Goal: Task Accomplishment & Management: Manage account settings

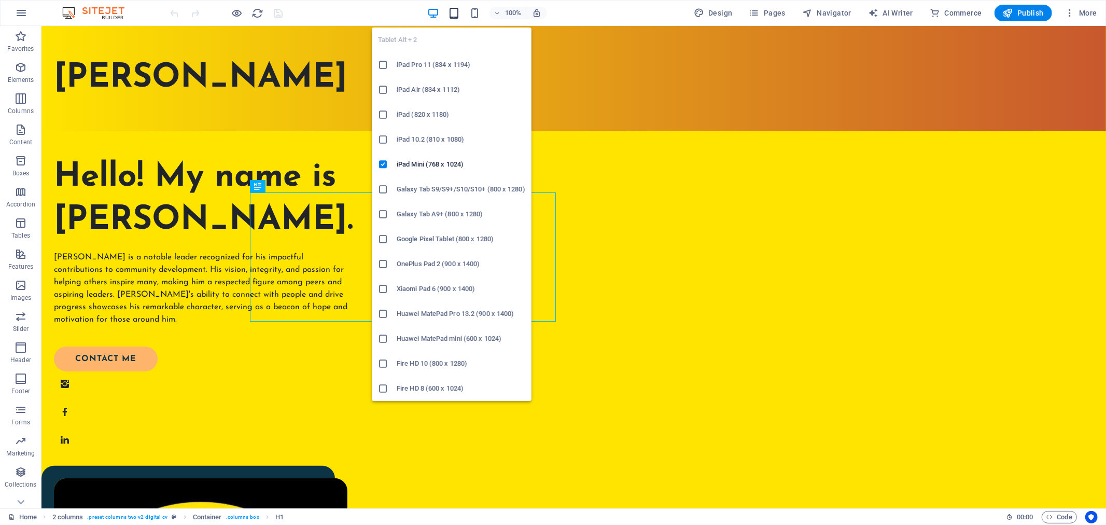
click at [455, 7] on icon "button" at bounding box center [454, 13] width 12 height 12
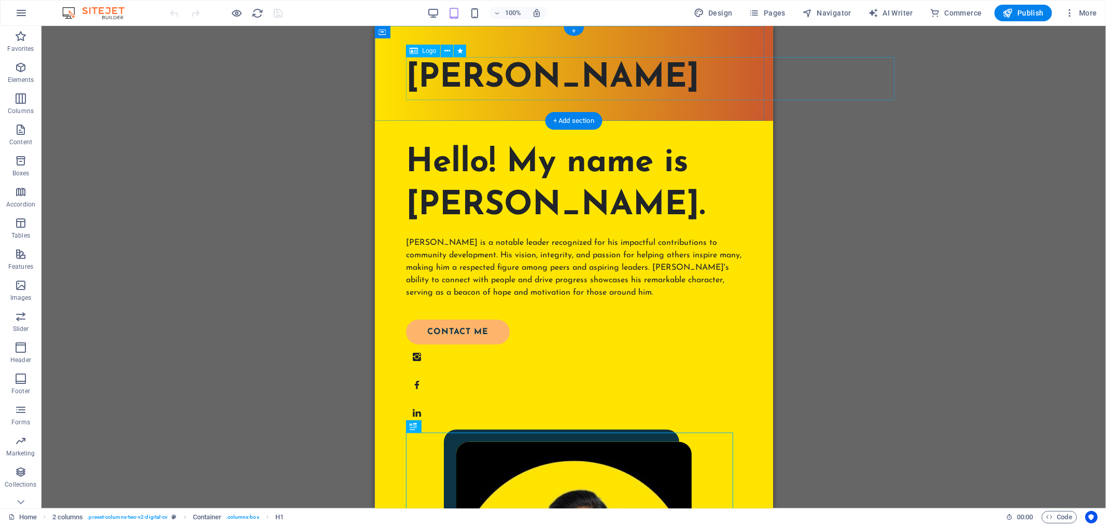
click at [612, 75] on div "[PERSON_NAME]" at bounding box center [574, 78] width 336 height 43
click at [575, 78] on div "[PERSON_NAME]" at bounding box center [574, 78] width 336 height 43
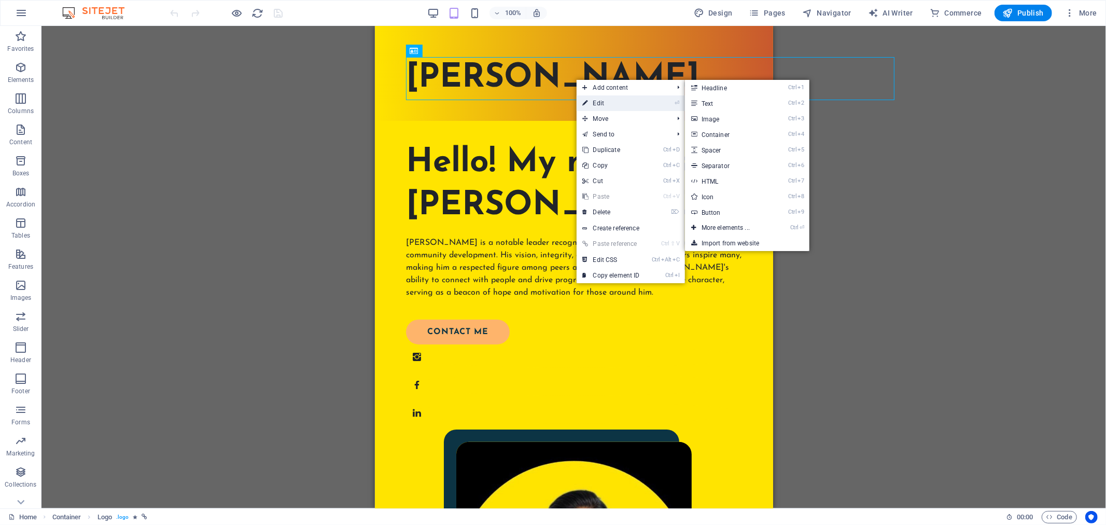
click at [598, 104] on link "⏎ Edit" at bounding box center [611, 103] width 69 height 16
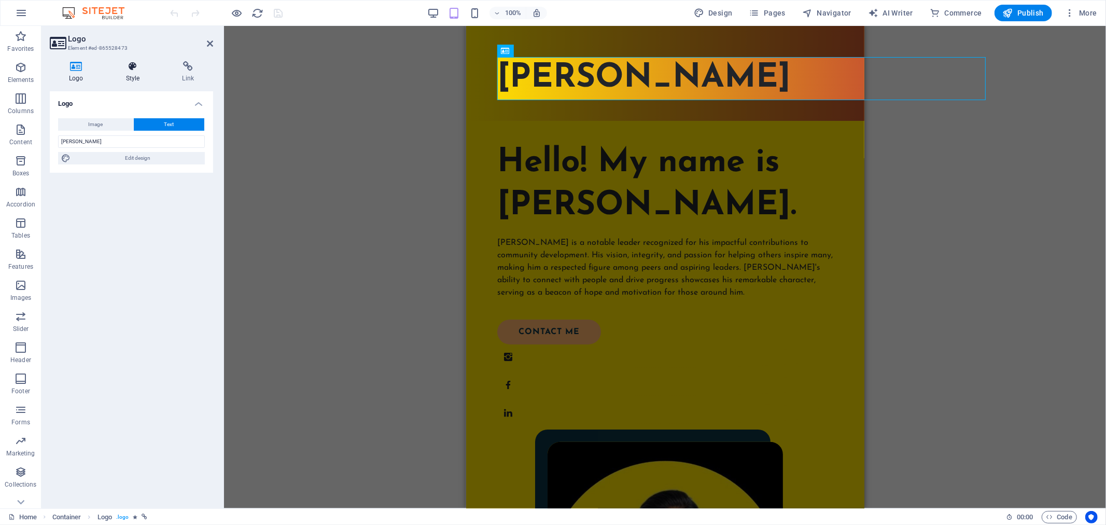
click at [121, 75] on h4 "Style" at bounding box center [135, 72] width 57 height 22
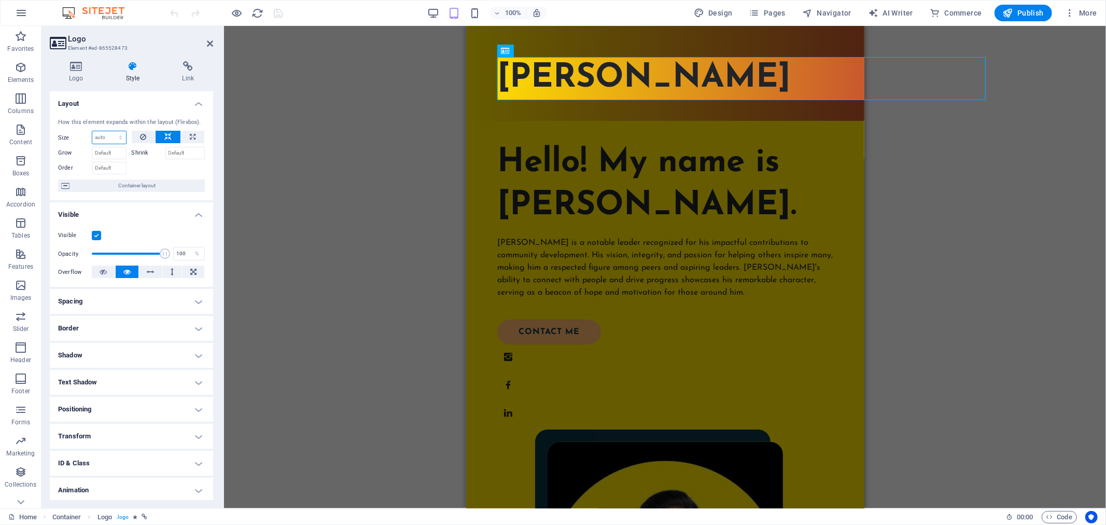
click at [116, 135] on select "Default auto px % 1/1 1/2 1/3 1/4 1/5 1/6 1/7 1/8 1/9 1/10" at bounding box center [109, 137] width 34 height 12
click at [92, 131] on select "Default auto px % 1/1 1/2 1/3 1/4 1/5 1/6 1/7 1/8 1/9 1/10" at bounding box center [109, 137] width 34 height 12
click at [115, 136] on select "Default auto px % 1/1 1/2 1/3 1/4 1/5 1/6 1/7 1/8 1/9 1/10" at bounding box center [109, 137] width 34 height 12
select select "1/1"
click at [110, 131] on select "Default auto px % 1/1 1/2 1/3 1/4 1/5 1/6 1/7 1/8 1/9 1/10" at bounding box center [109, 137] width 34 height 12
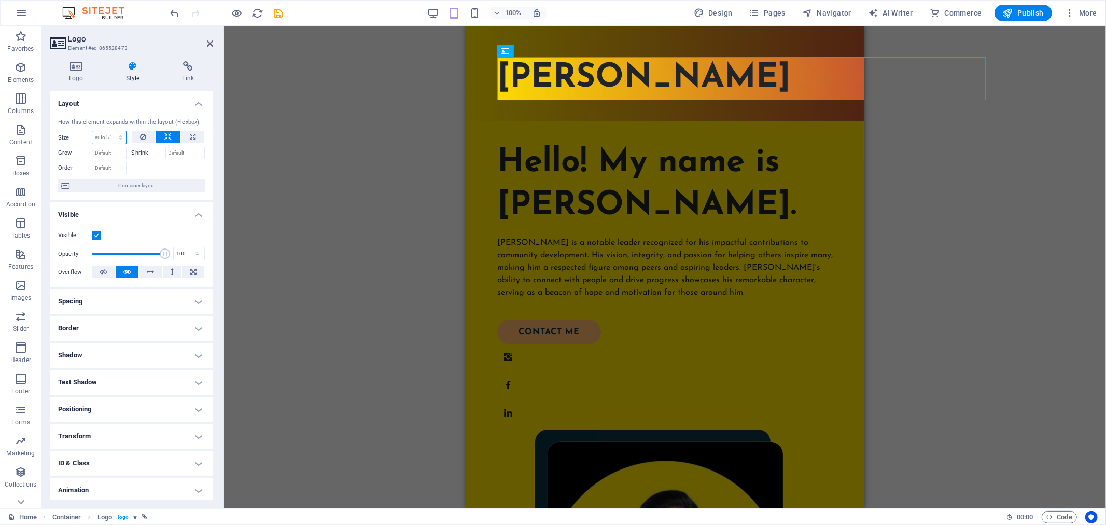
type input "100"
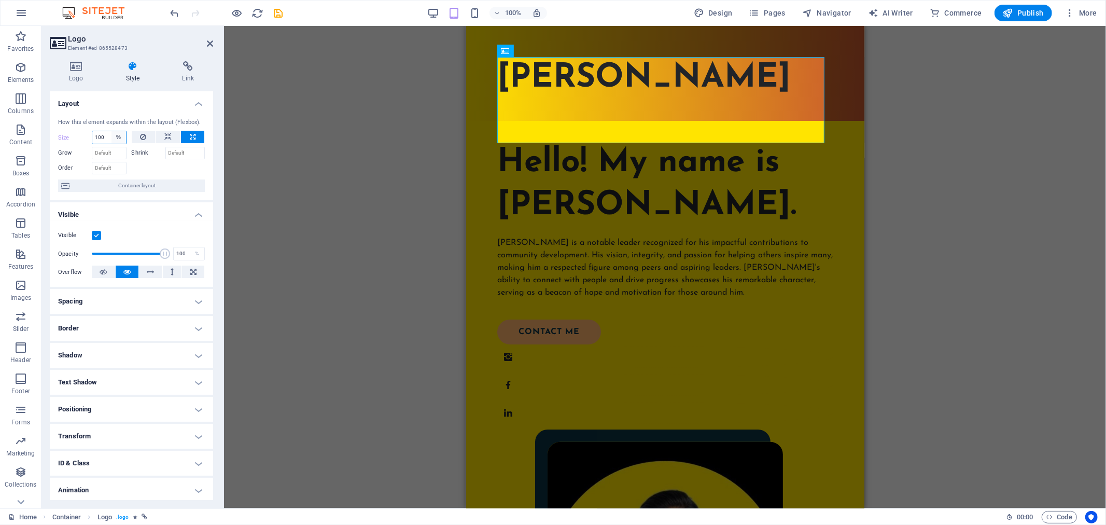
click at [116, 137] on select "Default auto px % 1/1 1/2 1/3 1/4 1/5 1/6 1/7 1/8 1/9 1/10" at bounding box center [118, 137] width 15 height 12
select select "1/1"
click at [111, 131] on select "Default auto px % 1/1 1/2 1/3 1/4 1/5 1/6 1/7 1/8 1/9 1/10" at bounding box center [118, 137] width 15 height 12
click at [118, 136] on select "Default auto px % 1/1 1/2 1/3 1/4 1/5 1/6 1/7 1/8 1/9 1/10" at bounding box center [109, 137] width 34 height 12
select select "1/2"
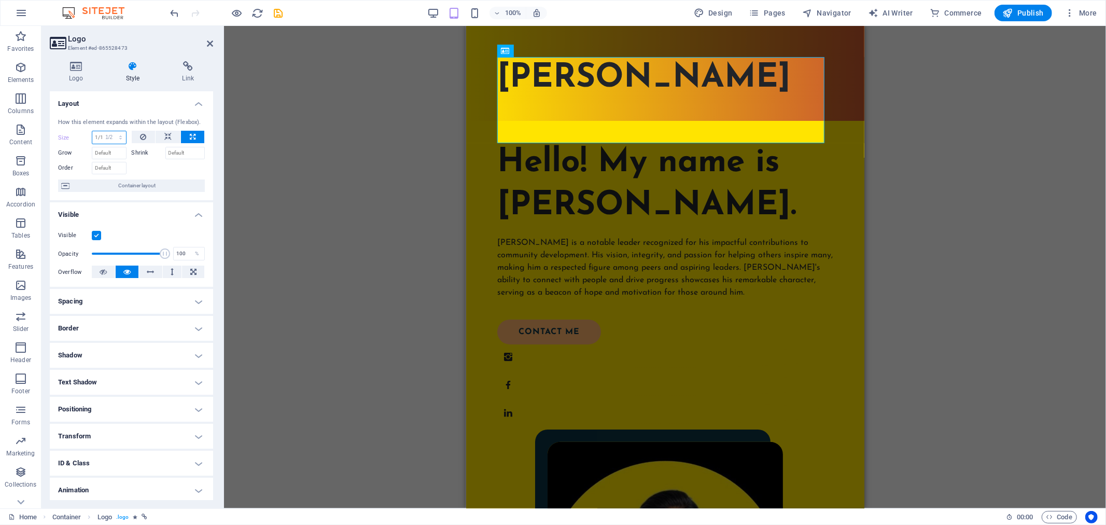
click at [110, 131] on select "Default auto px % 1/1 1/2 1/3 1/4 1/5 1/6 1/7 1/8 1/9 1/10" at bounding box center [109, 137] width 34 height 12
type input "50"
click at [113, 137] on select "Default auto px % 1/1 1/2 1/3 1/4 1/5 1/6 1/7 1/8 1/9 1/10" at bounding box center [118, 137] width 15 height 12
click at [111, 131] on select "Default auto px % 1/1 1/2 1/3 1/4 1/5 1/6 1/7 1/8 1/9 1/10" at bounding box center [118, 137] width 15 height 12
click at [119, 133] on select "Default auto px % 1/1 1/2 1/3 1/4 1/5 1/6 1/7 1/8 1/9 1/10" at bounding box center [118, 137] width 15 height 12
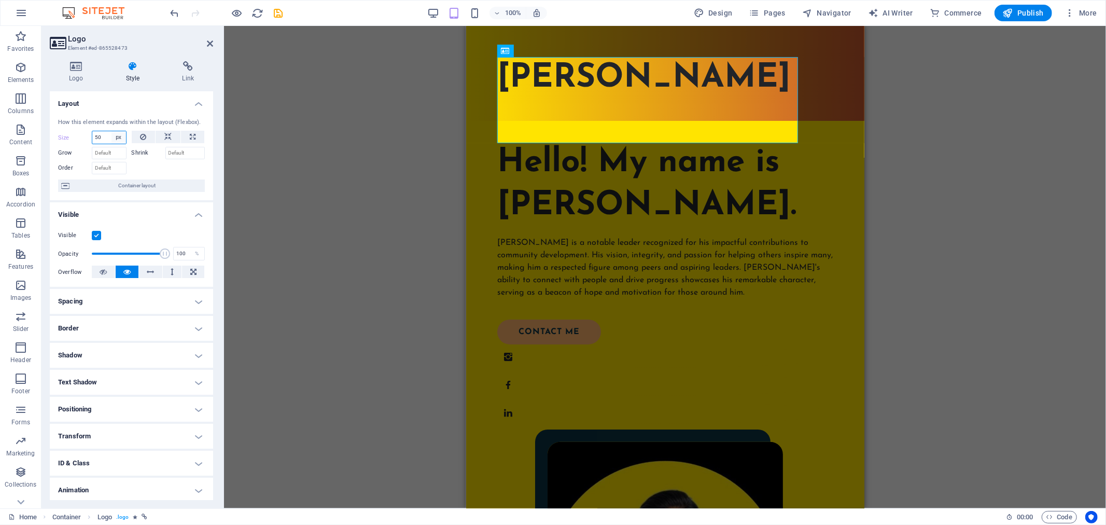
select select "auto"
click at [111, 131] on select "Default auto px % 1/1 1/2 1/3 1/4 1/5 1/6 1/7 1/8 1/9 1/10" at bounding box center [118, 137] width 15 height 12
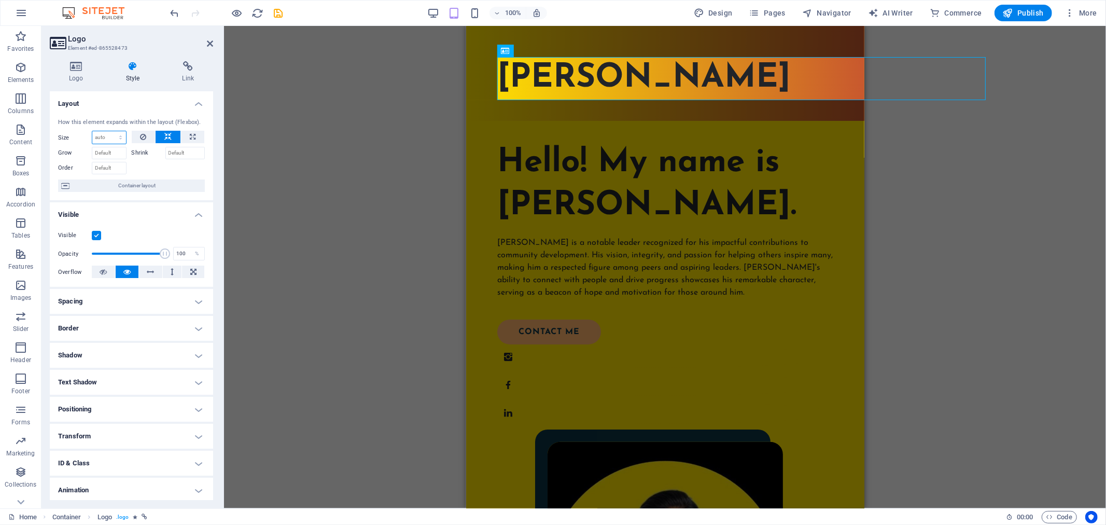
click at [115, 138] on select "Default auto px % 1/1 1/2 1/3 1/4 1/5 1/6 1/7 1/8 1/9 1/10" at bounding box center [109, 137] width 34 height 12
select select "%"
click at [110, 131] on select "Default auto px % 1/1 1/2 1/3 1/4 1/5 1/6 1/7 1/8 1/9 1/10" at bounding box center [109, 137] width 34 height 12
type input "100"
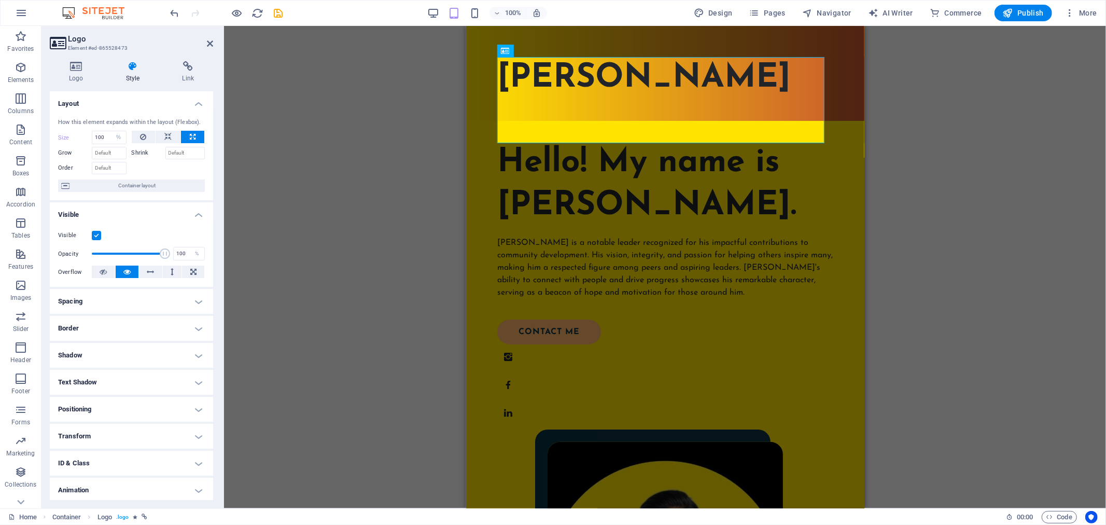
click at [136, 92] on h4 "Layout" at bounding box center [131, 100] width 163 height 19
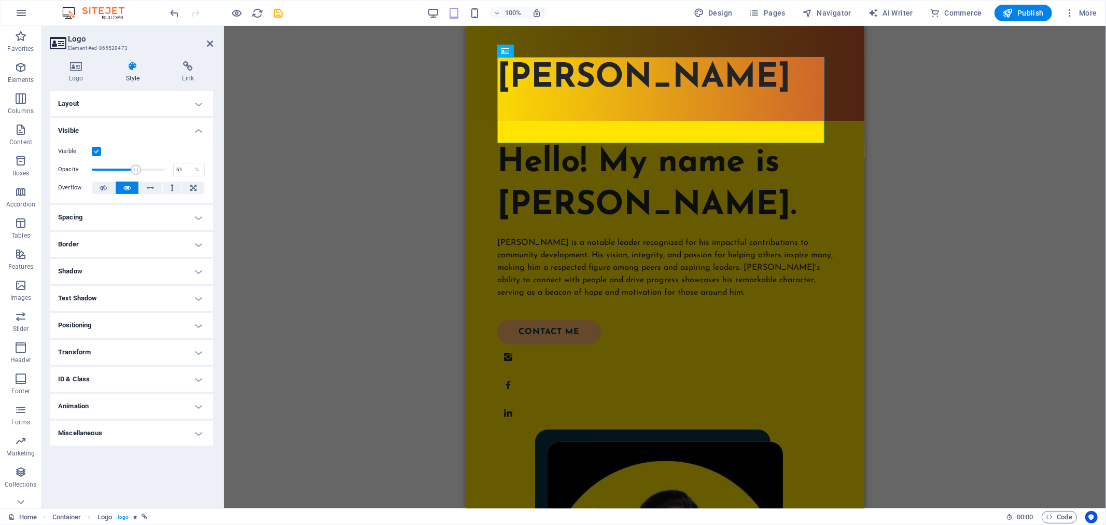
click at [136, 169] on span at bounding box center [128, 170] width 73 height 16
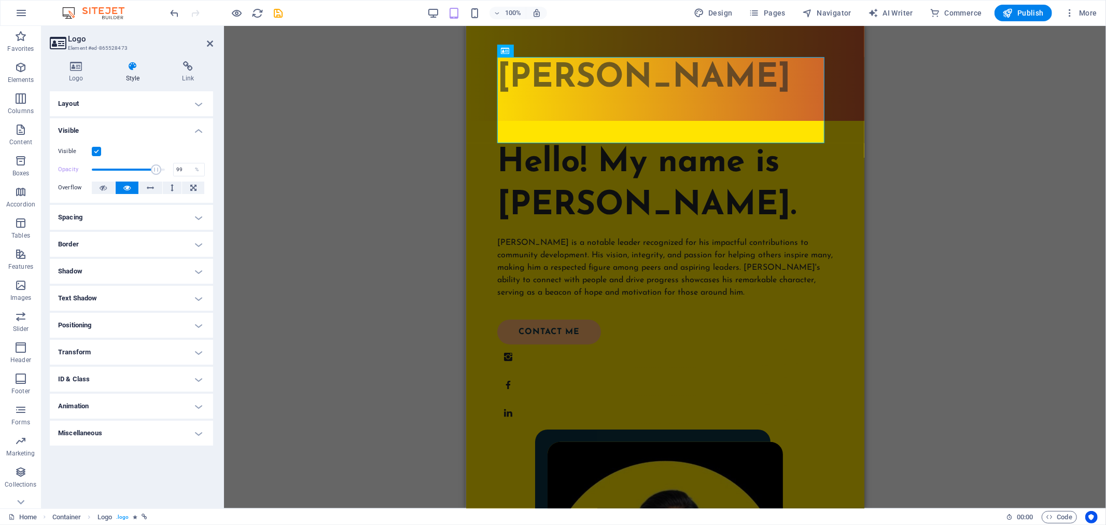
type input "100"
drag, startPoint x: 136, startPoint y: 168, endPoint x: 185, endPoint y: 173, distance: 49.0
click at [185, 173] on div "Opacity 100 %" at bounding box center [131, 170] width 147 height 16
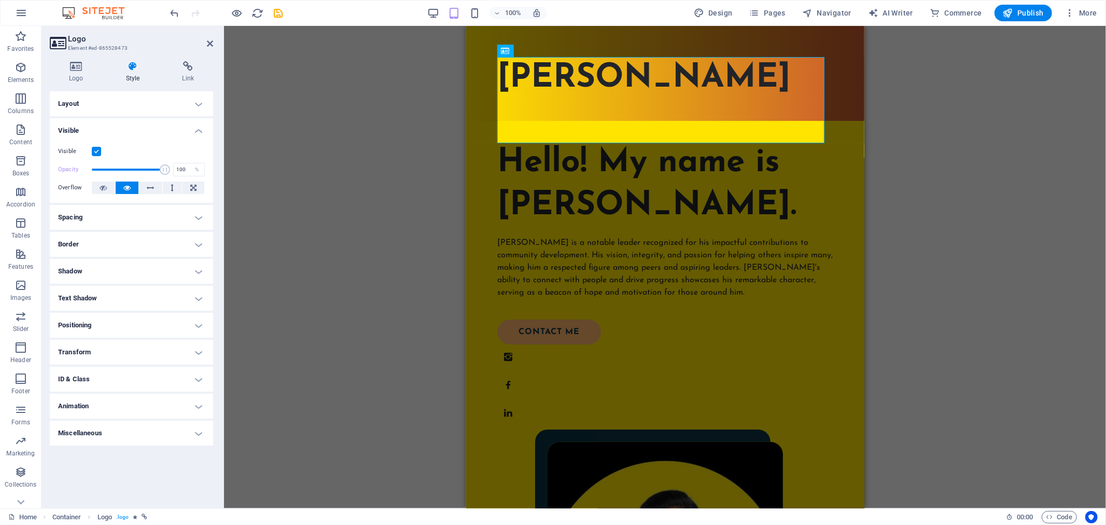
click at [198, 123] on h4 "Visible" at bounding box center [131, 127] width 163 height 19
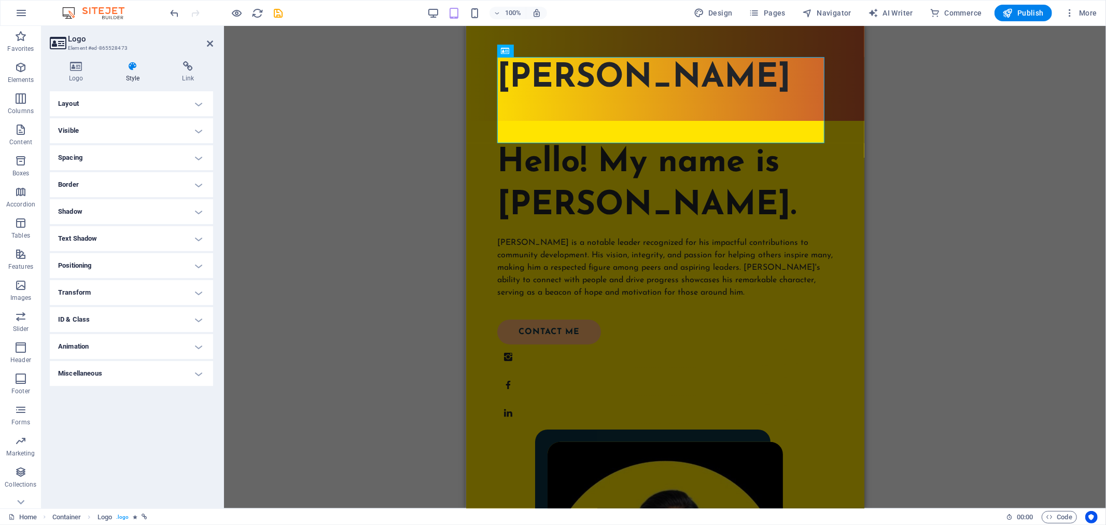
click at [192, 157] on h4 "Spacing" at bounding box center [131, 157] width 163 height 25
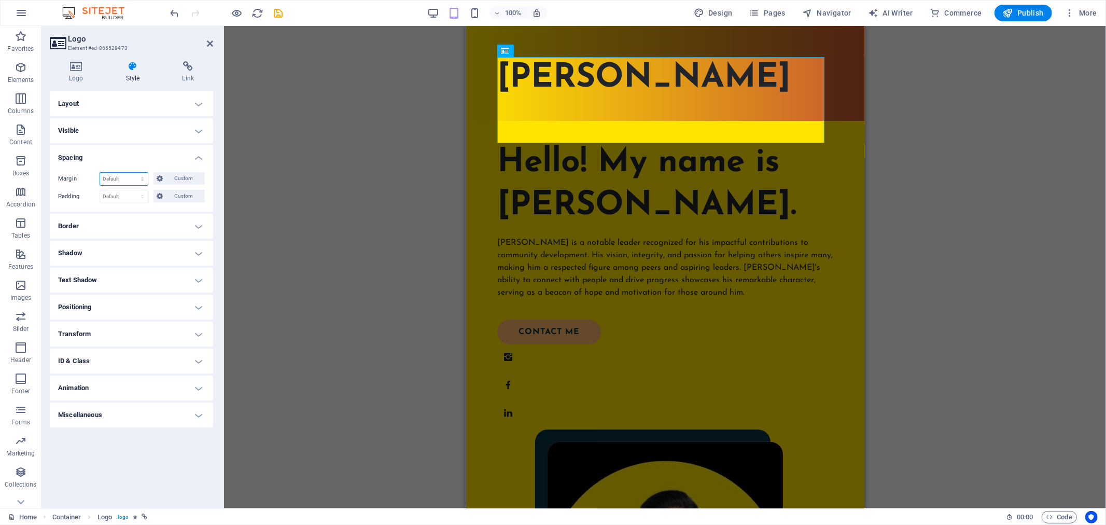
click at [142, 175] on select "Default auto px % rem vw vh Custom" at bounding box center [124, 179] width 48 height 12
select select "px"
click at [133, 173] on select "Default auto px % rem vw vh Custom" at bounding box center [124, 179] width 48 height 12
click at [122, 216] on h4 "Border" at bounding box center [131, 226] width 163 height 25
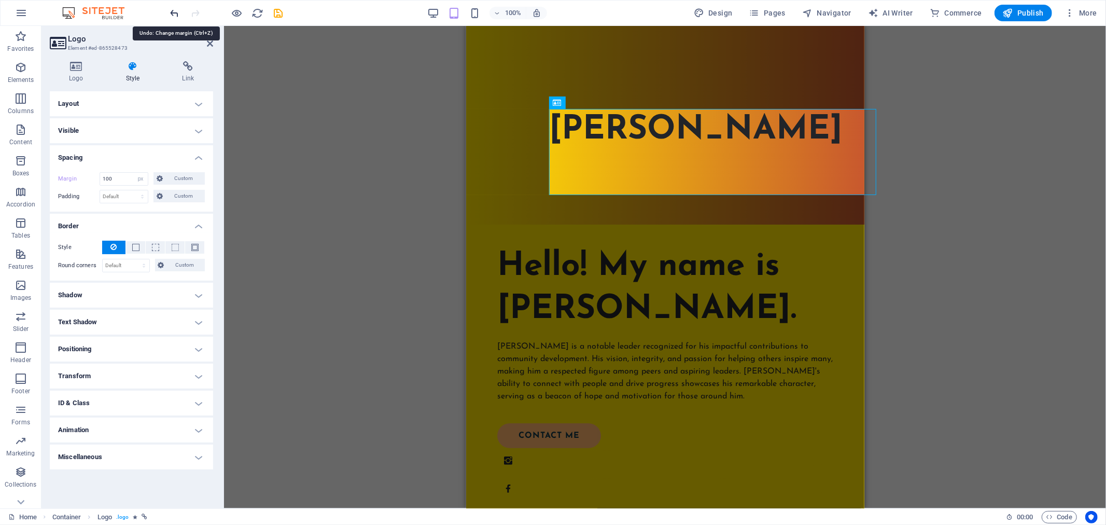
click at [169, 12] on icon "undo" at bounding box center [175, 13] width 12 height 12
type input "0"
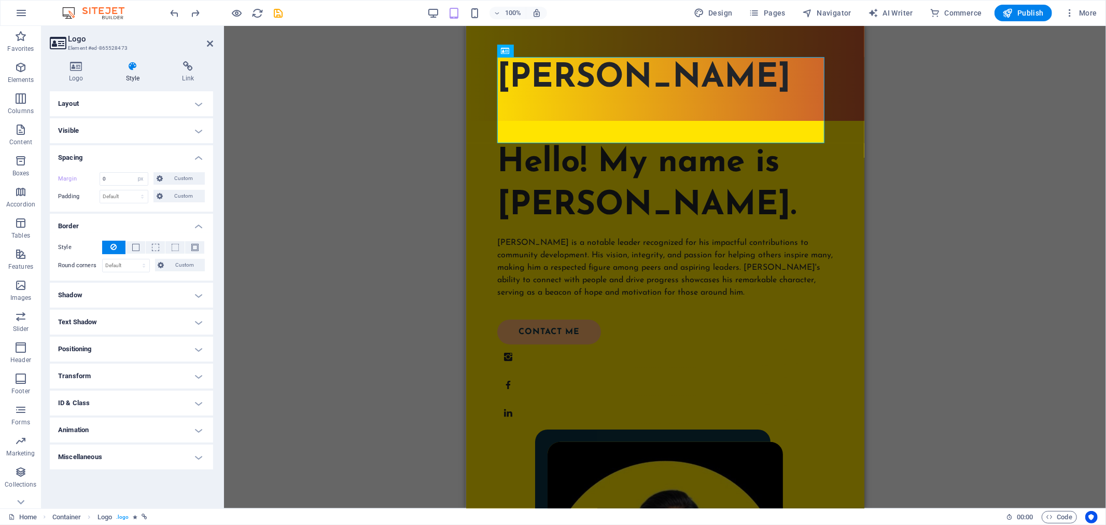
click at [125, 108] on h4 "Layout" at bounding box center [131, 103] width 163 height 25
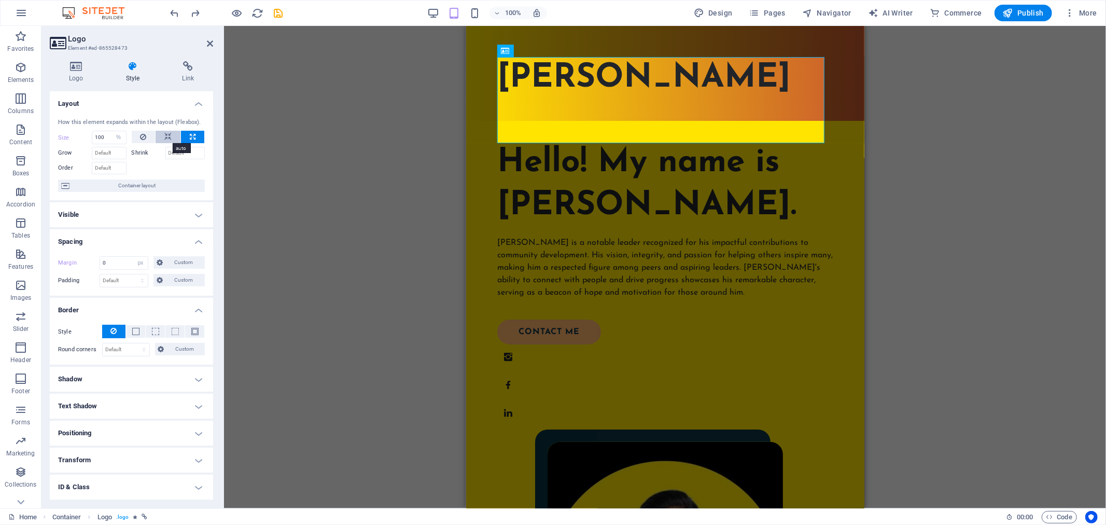
click at [164, 141] on icon at bounding box center [167, 137] width 7 height 12
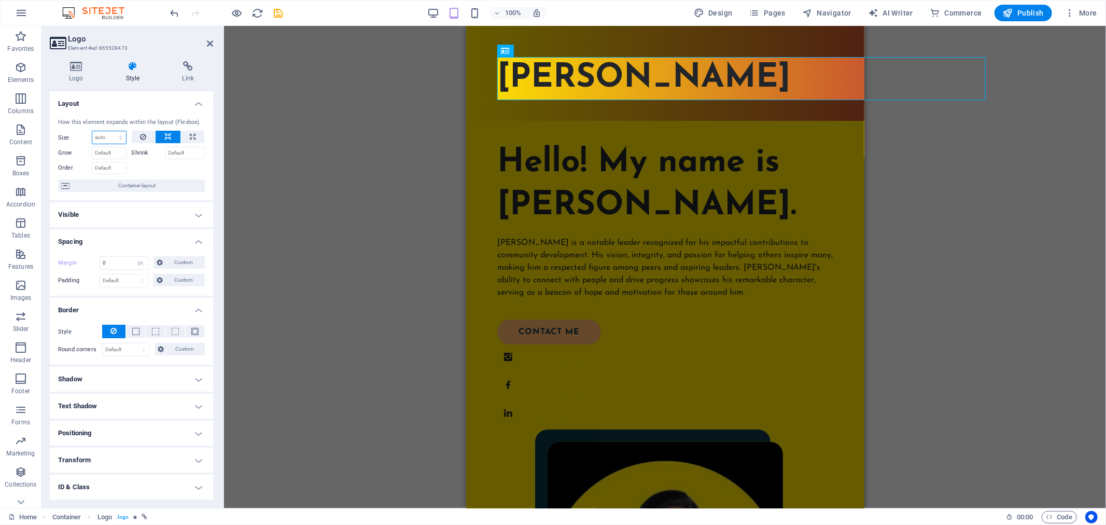
click at [113, 135] on select "Default auto px % 1/1 1/2 1/3 1/4 1/5 1/6 1/7 1/8 1/9 1/10" at bounding box center [109, 137] width 34 height 12
select select "px"
click at [110, 131] on select "Default auto px % 1/1 1/2 1/3 1/4 1/5 1/6 1/7 1/8 1/9 1/10" at bounding box center [109, 137] width 34 height 12
type input "0"
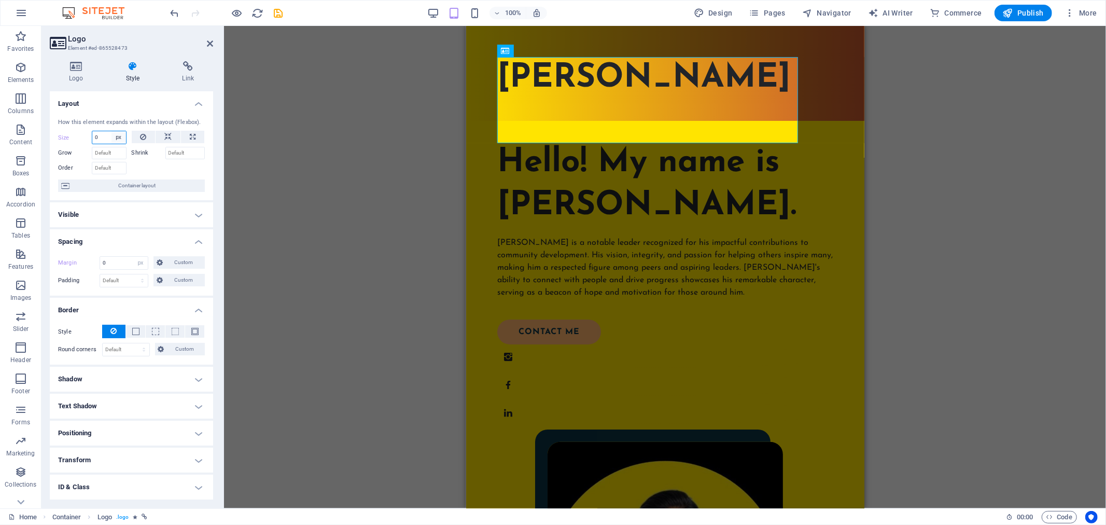
click at [118, 135] on select "Default auto px % 1/1 1/2 1/3 1/4 1/5 1/6 1/7 1/8 1/9 1/10" at bounding box center [118, 137] width 15 height 12
select select "%"
click at [111, 131] on select "Default auto px % 1/1 1/2 1/3 1/4 1/5 1/6 1/7 1/8 1/9 1/10" at bounding box center [118, 137] width 15 height 12
type input "100"
click at [161, 132] on button at bounding box center [168, 137] width 25 height 12
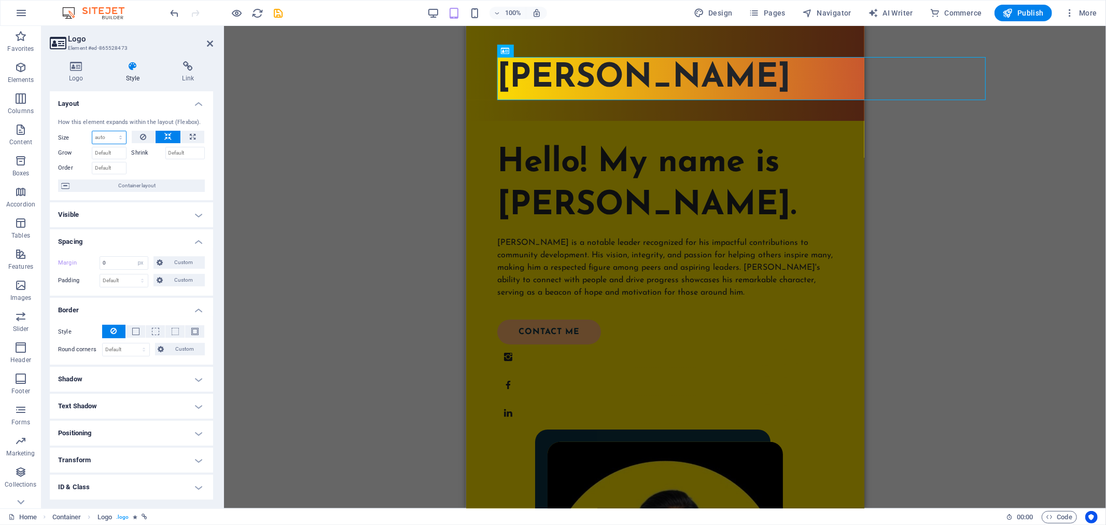
click at [113, 142] on select "Default auto px % 1/1 1/2 1/3 1/4 1/5 1/6 1/7 1/8 1/9 1/10" at bounding box center [109, 137] width 34 height 12
select select "%"
click at [110, 131] on select "Default auto px % 1/1 1/2 1/3 1/4 1/5 1/6 1/7 1/8 1/9 1/10" at bounding box center [109, 137] width 34 height 12
type input "100"
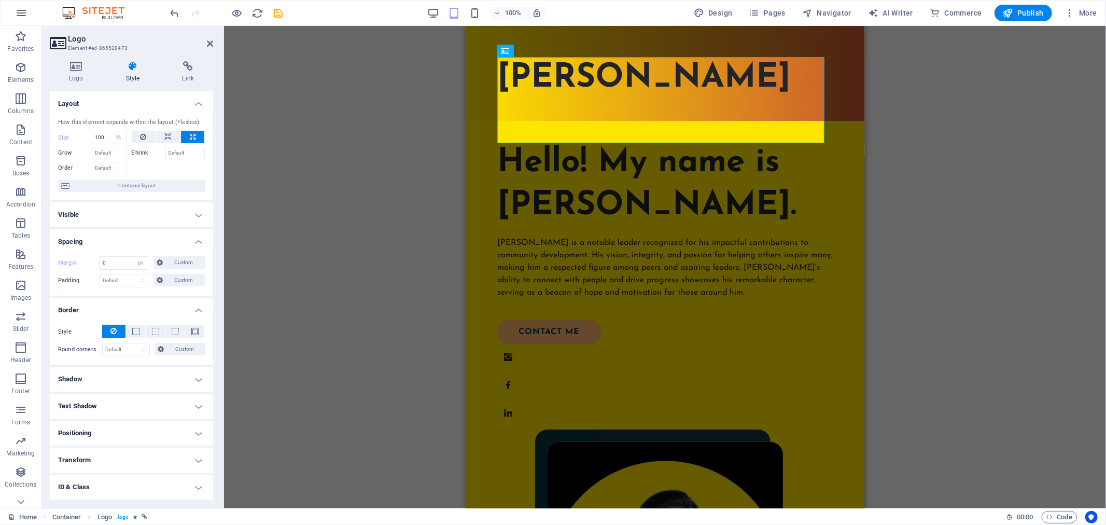
click at [145, 152] on label "Shrink" at bounding box center [149, 153] width 34 height 12
click at [138, 153] on label "Shrink" at bounding box center [149, 153] width 34 height 12
click at [110, 156] on input "Grow" at bounding box center [109, 153] width 35 height 12
click at [122, 150] on input "Grow" at bounding box center [109, 153] width 35 height 12
click at [167, 131] on icon at bounding box center [167, 137] width 7 height 12
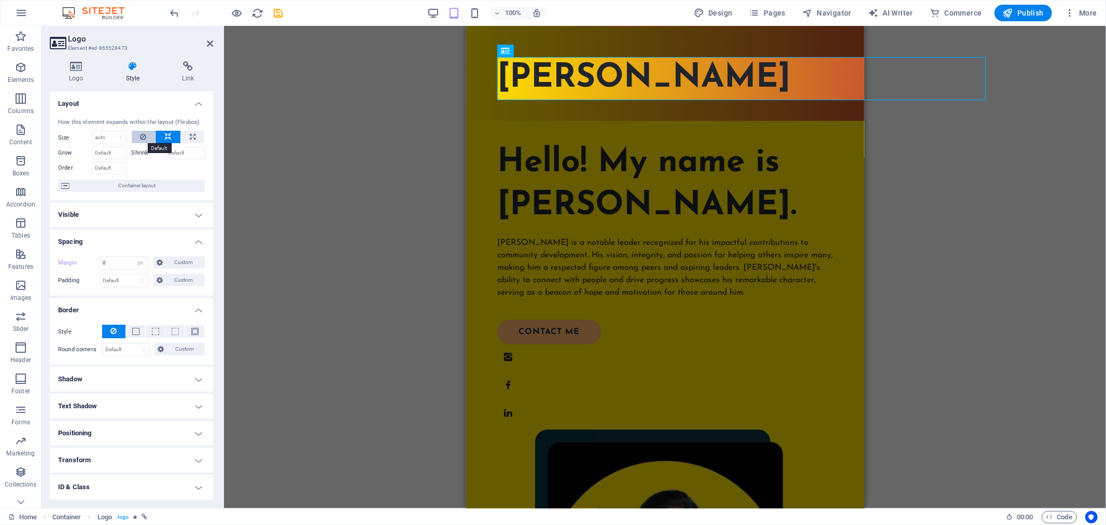
click at [138, 133] on button at bounding box center [144, 137] width 24 height 12
click at [116, 137] on select "Default auto px % 1/1 1/2 1/3 1/4 1/5 1/6 1/7 1/8 1/9 1/10" at bounding box center [109, 137] width 34 height 12
select select "1/1"
click at [110, 131] on select "Default auto px % 1/1 1/2 1/3 1/4 1/5 1/6 1/7 1/8 1/9 1/10" at bounding box center [109, 137] width 34 height 12
type input "100"
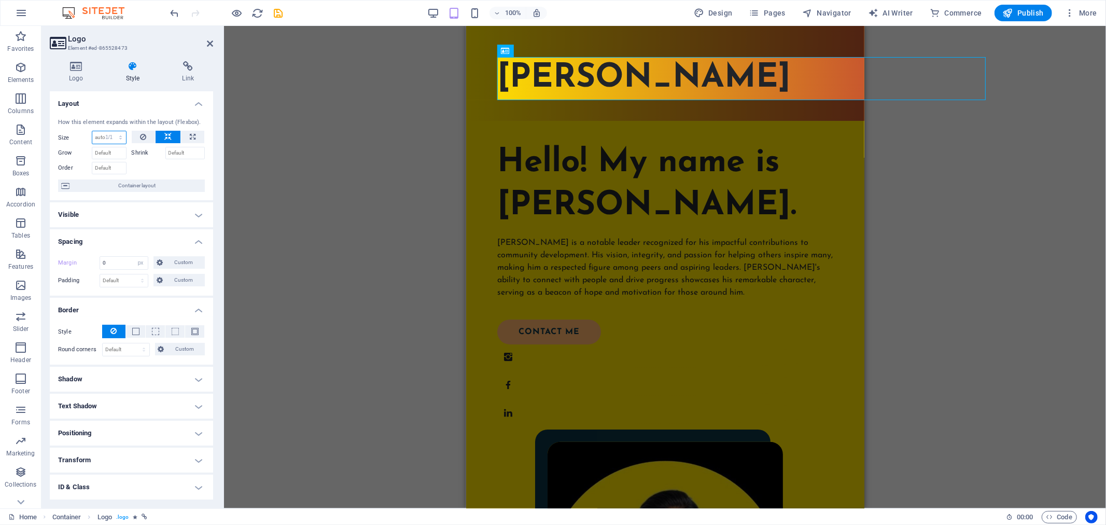
select select "%"
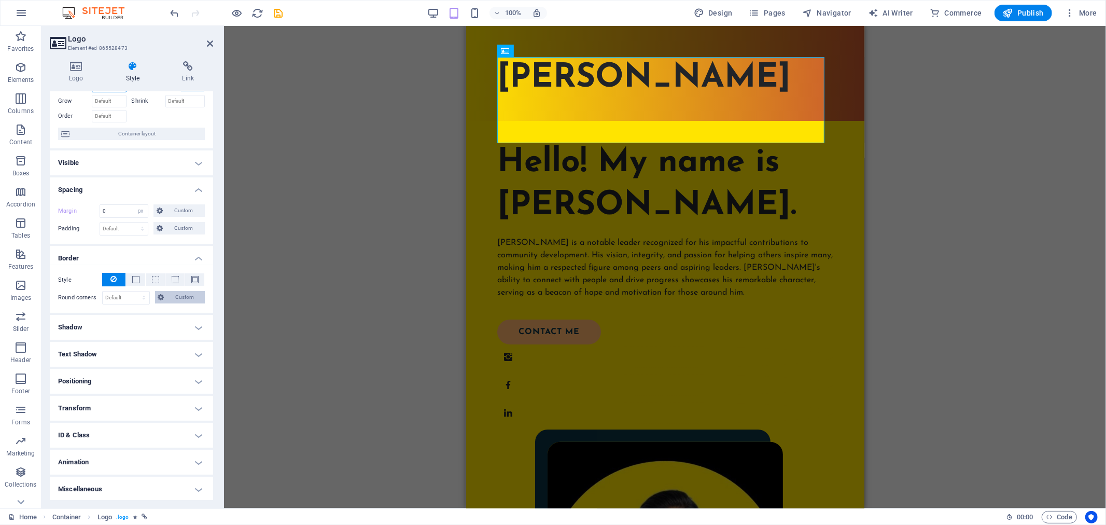
scroll to position [53, 0]
click at [174, 364] on h4 "Text Shadow" at bounding box center [131, 353] width 163 height 25
click at [183, 397] on h4 "Positioning" at bounding box center [131, 403] width 163 height 25
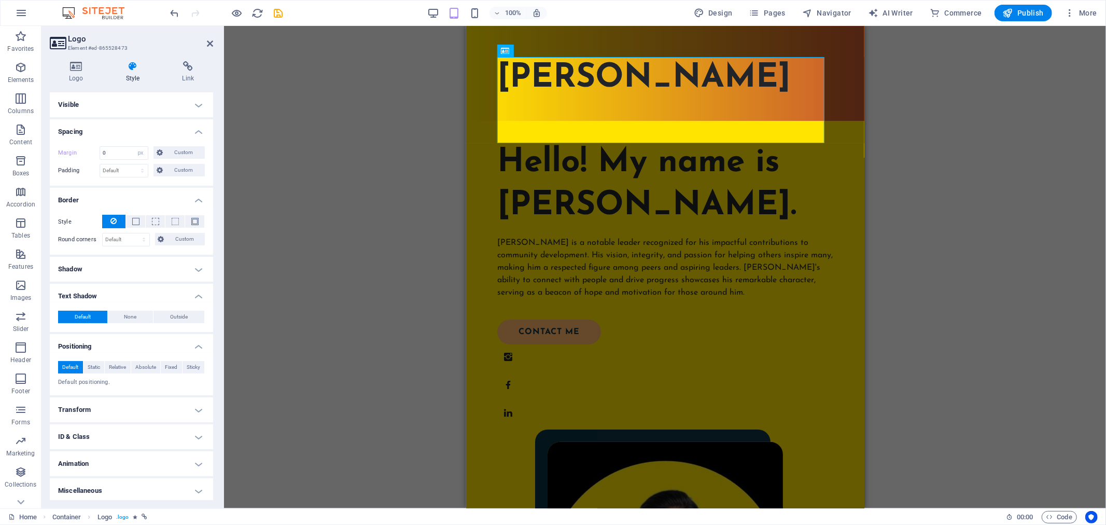
scroll to position [112, 0]
click at [86, 359] on button "Static" at bounding box center [93, 365] width 21 height 12
click at [110, 363] on span "Relative" at bounding box center [117, 365] width 17 height 12
click at [81, 361] on button "Default" at bounding box center [70, 365] width 25 height 12
click at [87, 66] on icon at bounding box center [76, 66] width 53 height 10
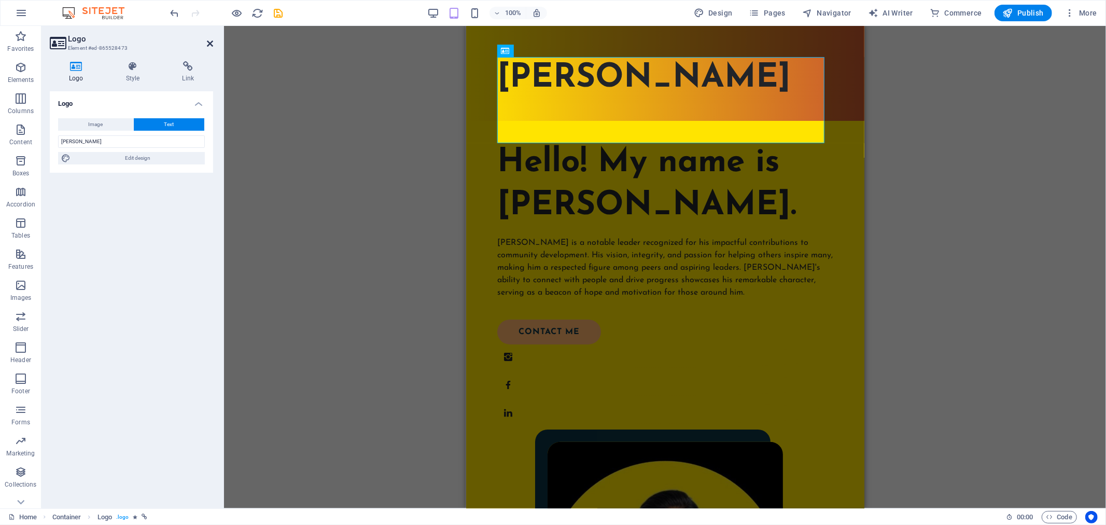
click at [207, 44] on icon at bounding box center [210, 43] width 6 height 8
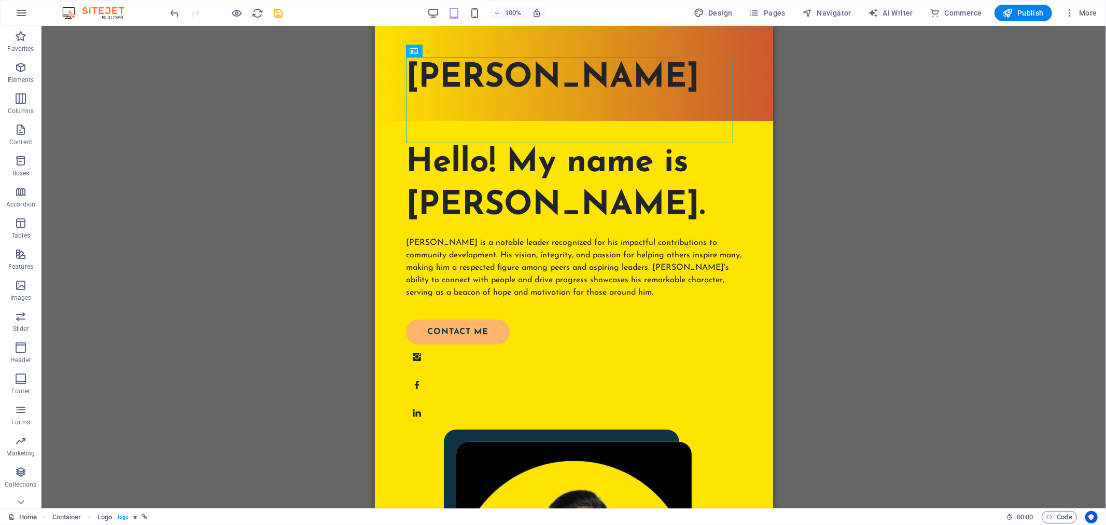
click at [326, 206] on div "Drag here to replace the existing content. Press “Ctrl” if you want to create a…" at bounding box center [573, 267] width 1065 height 482
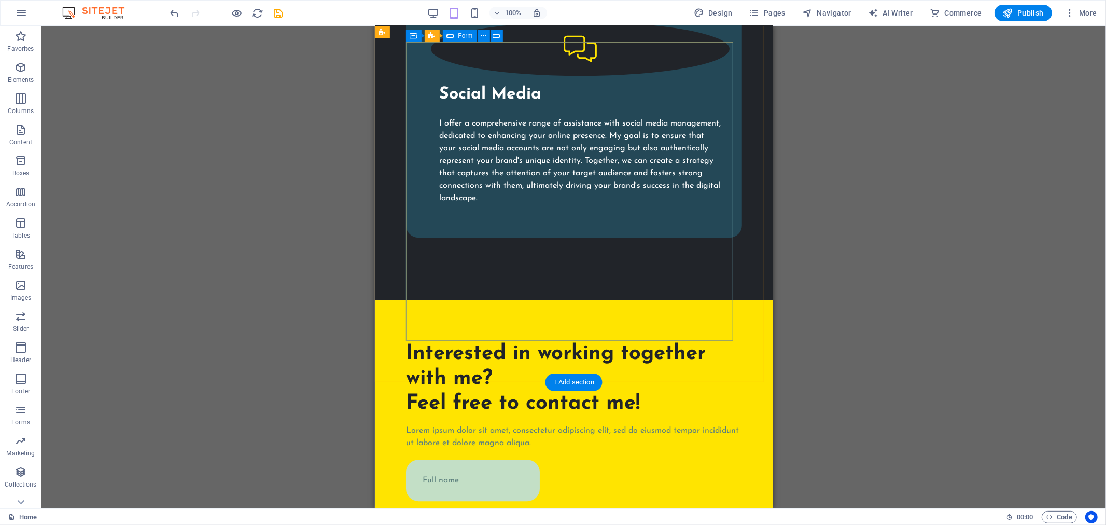
scroll to position [2547, 0]
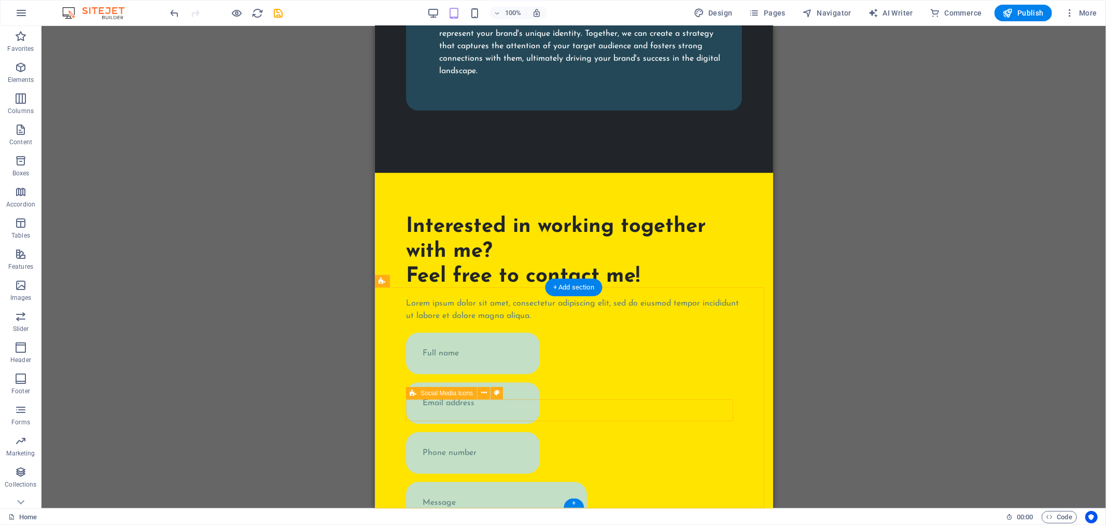
click at [483, 395] on icon at bounding box center [484, 392] width 6 height 11
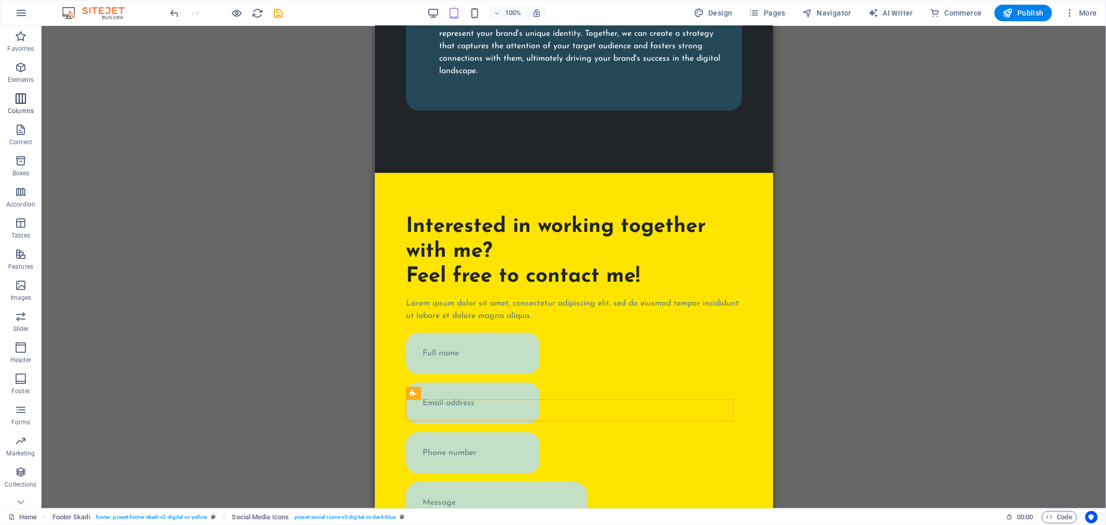
click at [22, 101] on icon "button" at bounding box center [21, 98] width 12 height 12
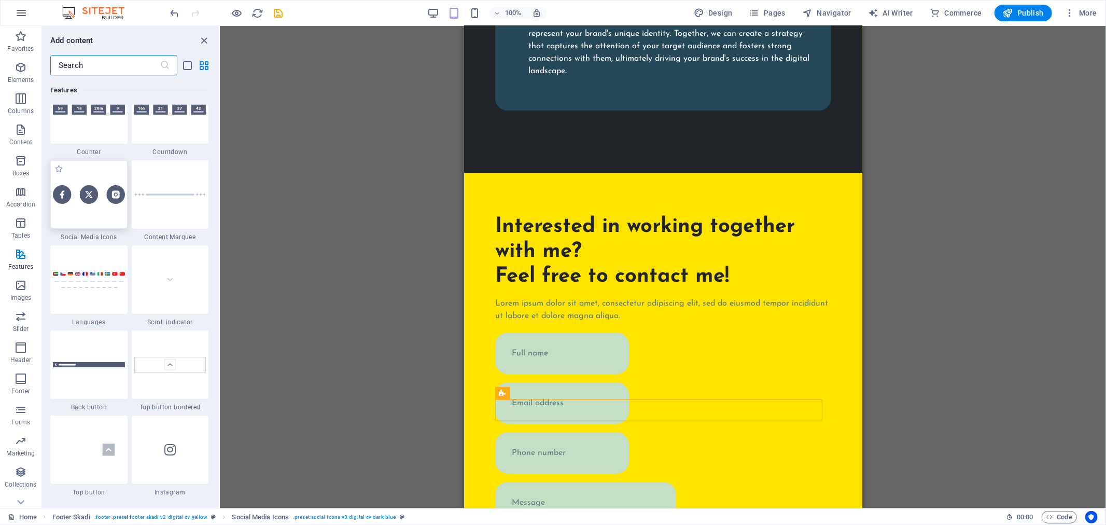
scroll to position [4662, 0]
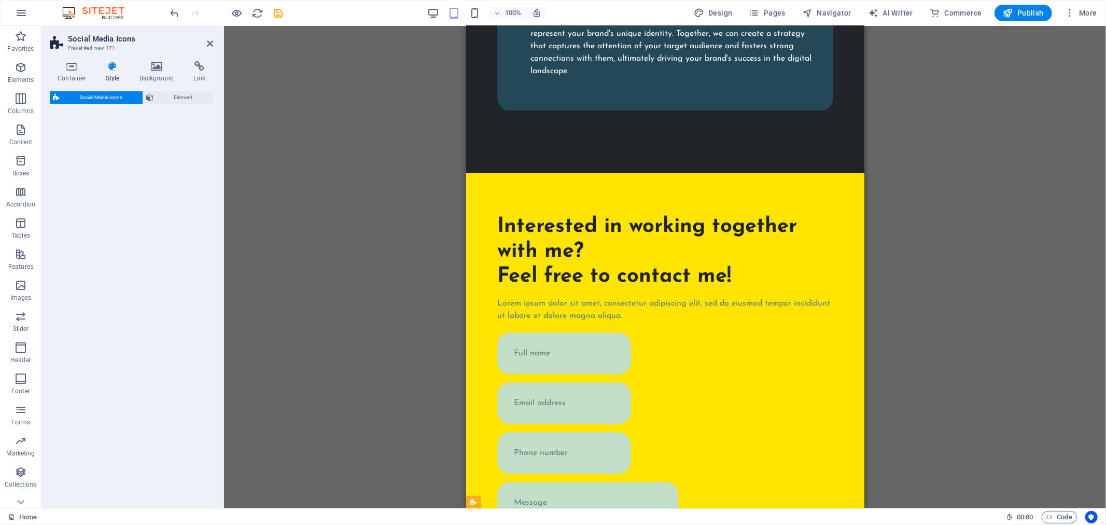
select select "rem"
select select "preset-social-icons-v3-default"
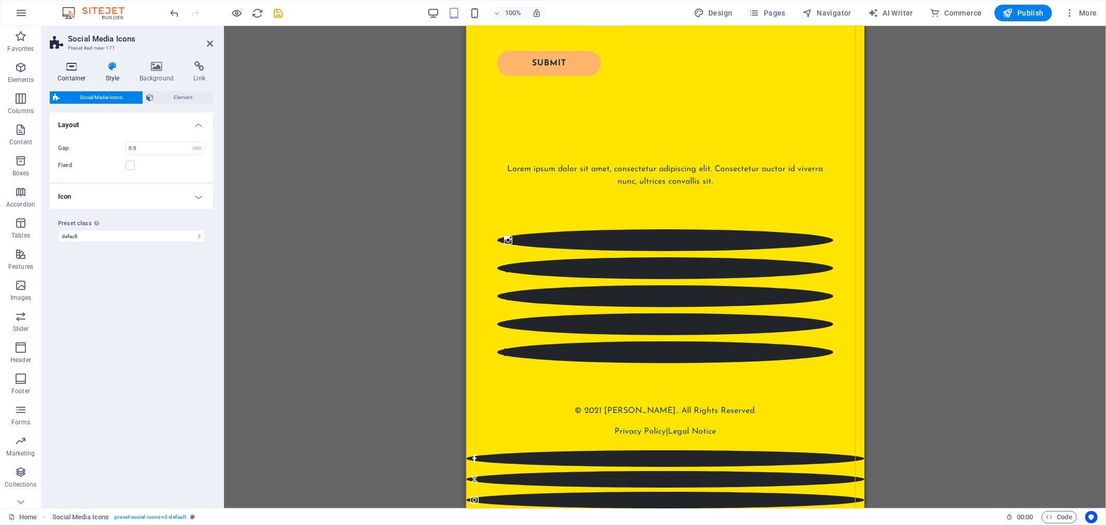
scroll to position [2559, 0]
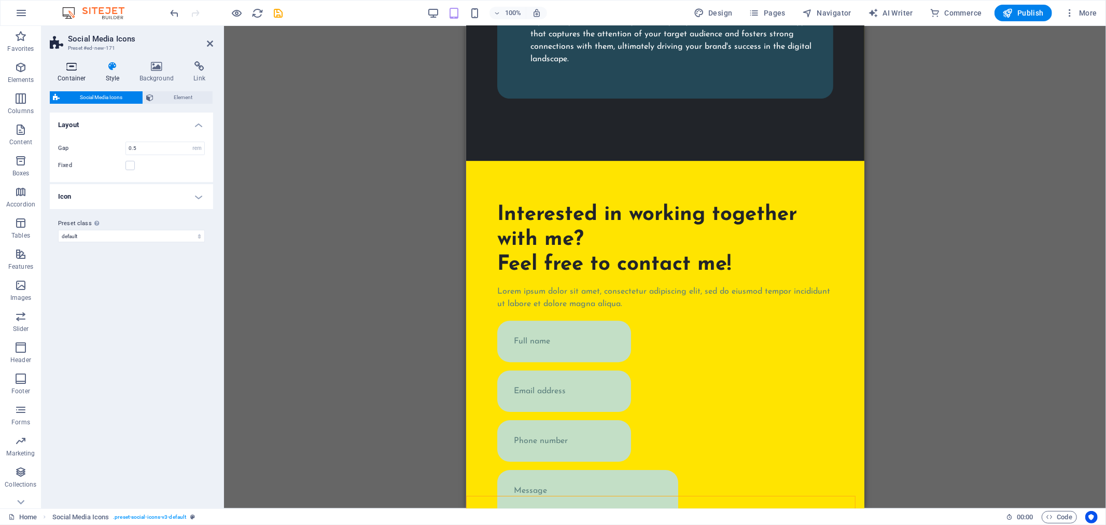
click at [79, 70] on icon at bounding box center [72, 66] width 44 height 10
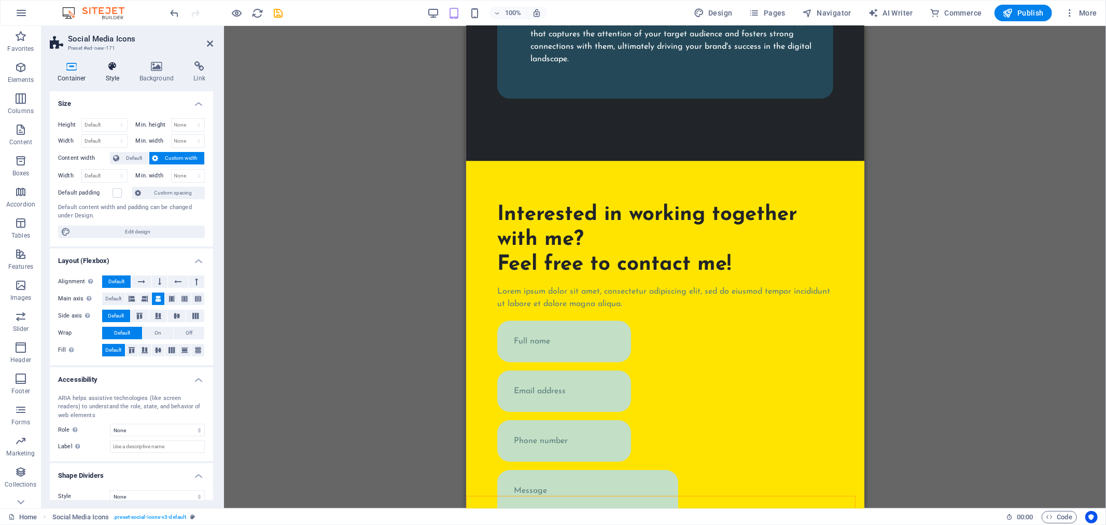
click at [111, 69] on icon at bounding box center [113, 66] width 30 height 10
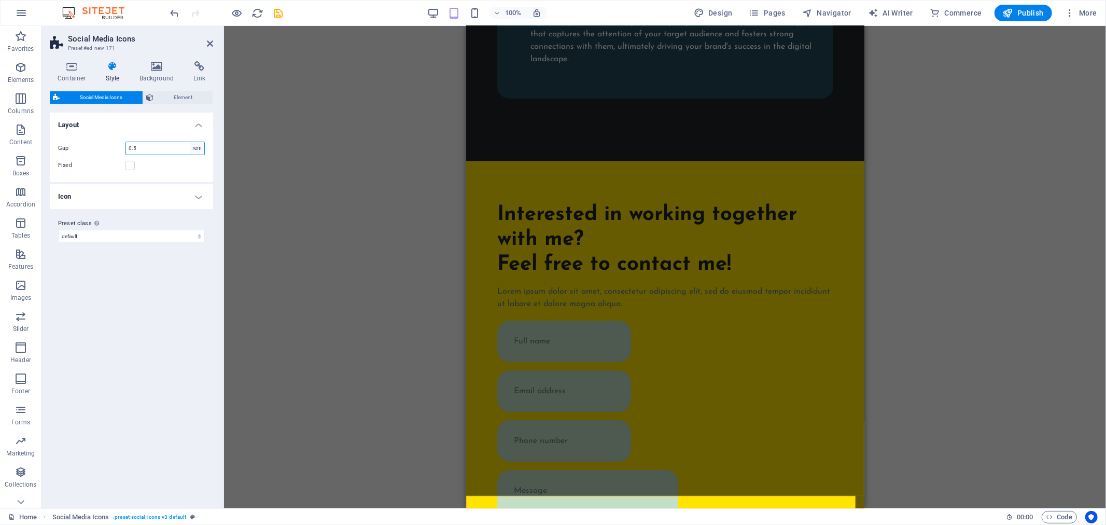
click at [190, 147] on select "px rem % vh vw" at bounding box center [197, 148] width 15 height 12
select select "vh"
click at [190, 142] on select "px rem % vh vw" at bounding box center [197, 148] width 15 height 12
click at [540, 247] on div "Interested in working together with me? Feel free to contact me! Lorem ipsum do…" at bounding box center [665, 437] width 398 height 554
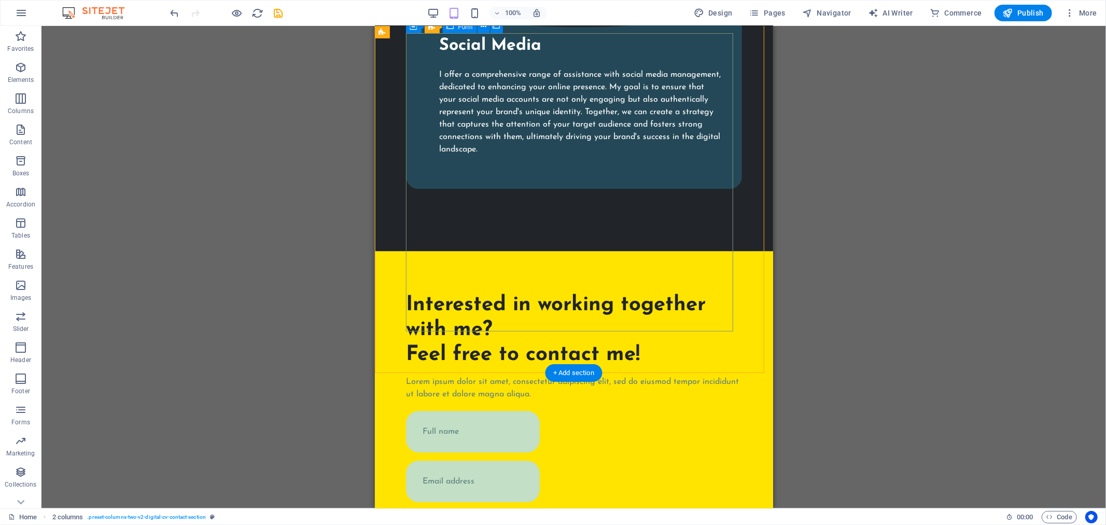
scroll to position [2461, 0]
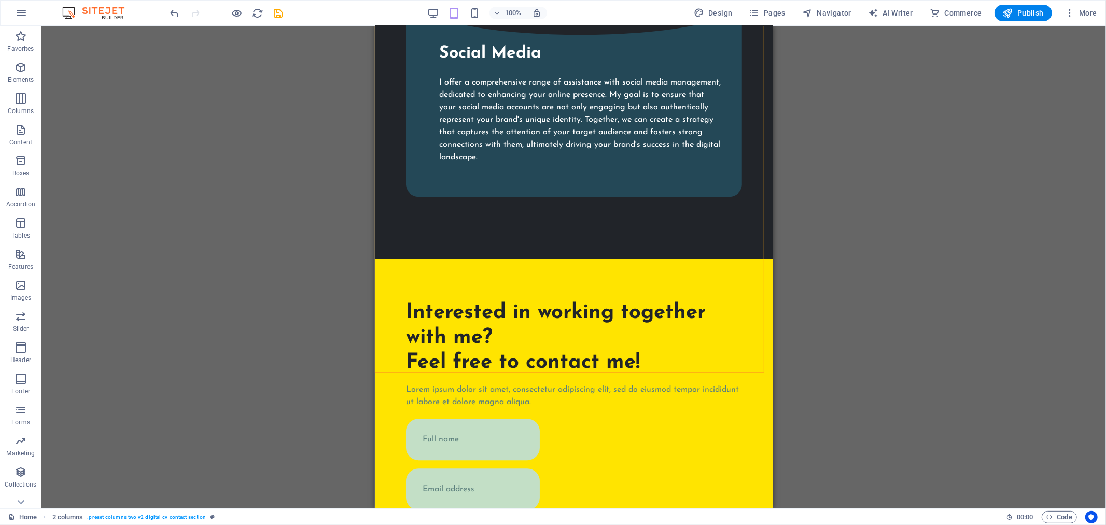
click at [171, 6] on div at bounding box center [227, 13] width 116 height 17
click at [169, 7] on icon "undo" at bounding box center [175, 13] width 12 height 12
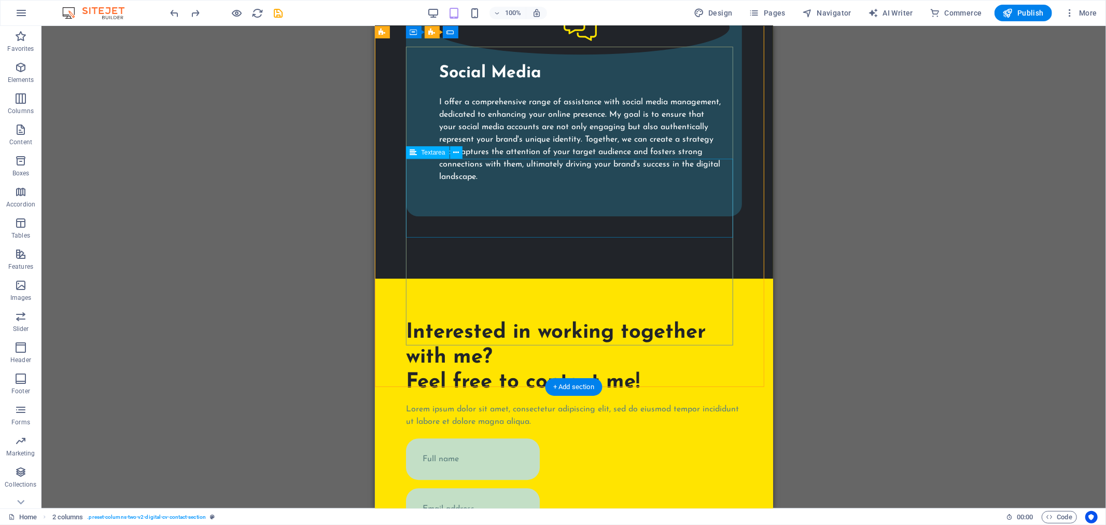
scroll to position [2576, 0]
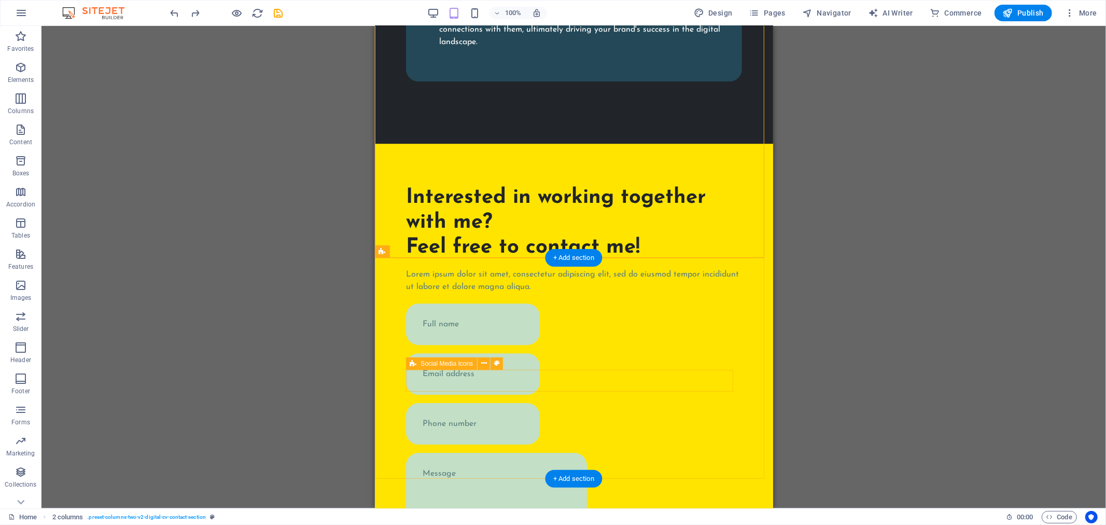
click at [484, 366] on icon at bounding box center [484, 363] width 6 height 11
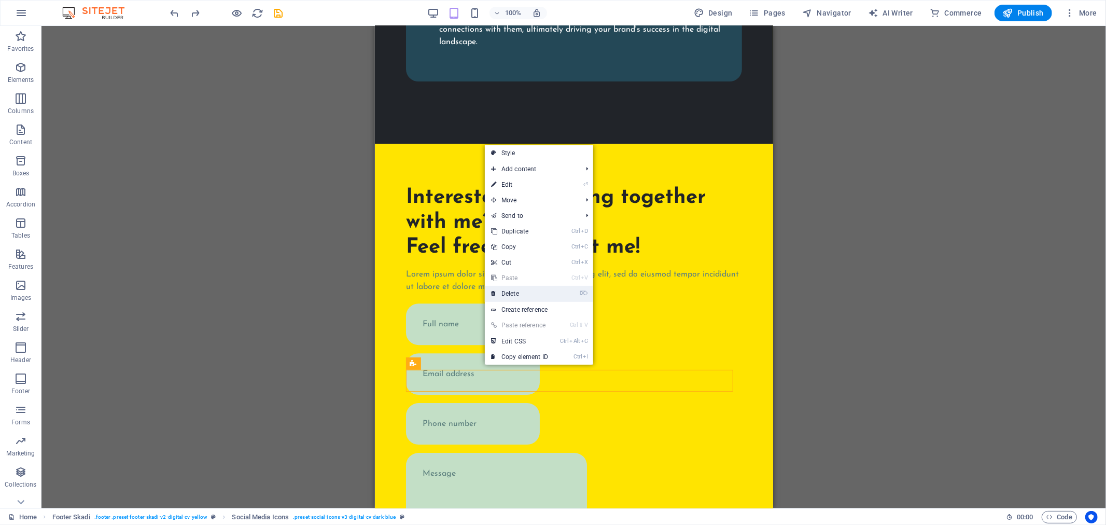
click at [517, 296] on link "⌦ Delete" at bounding box center [519, 294] width 69 height 16
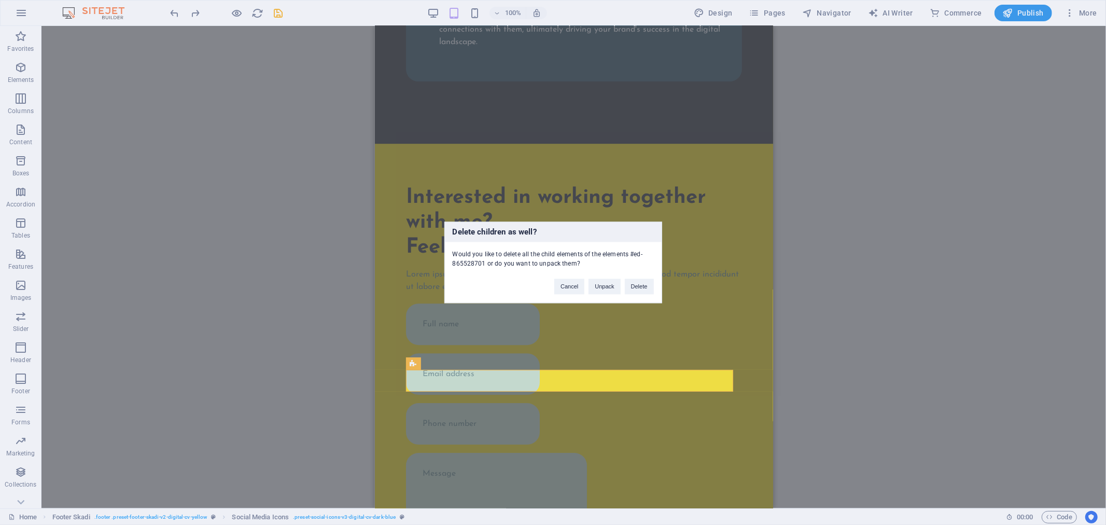
click at [655, 285] on div "Cancel Unpack Delete" at bounding box center [604, 282] width 115 height 26
click at [651, 288] on button "Delete" at bounding box center [639, 287] width 29 height 16
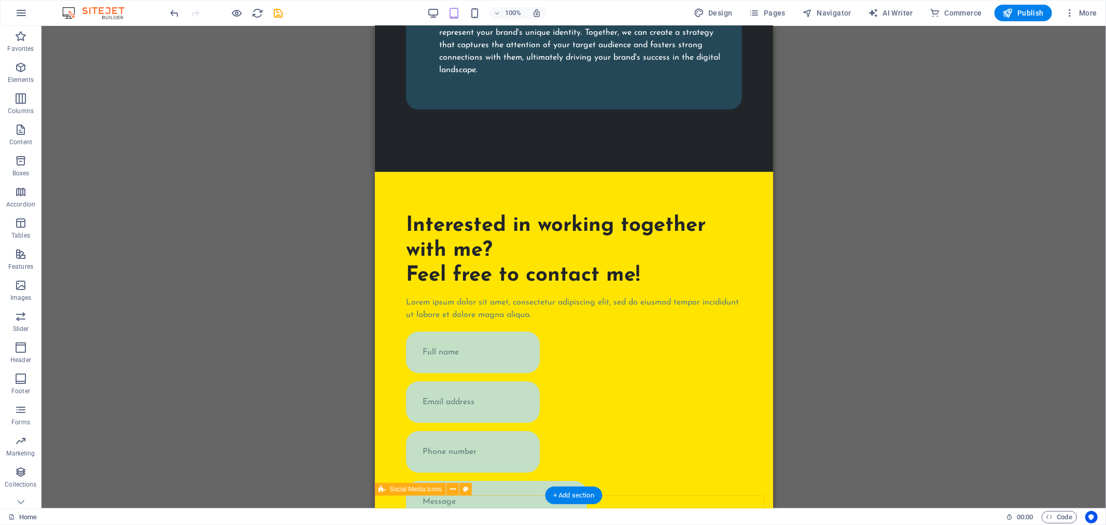
scroll to position [2554, 0]
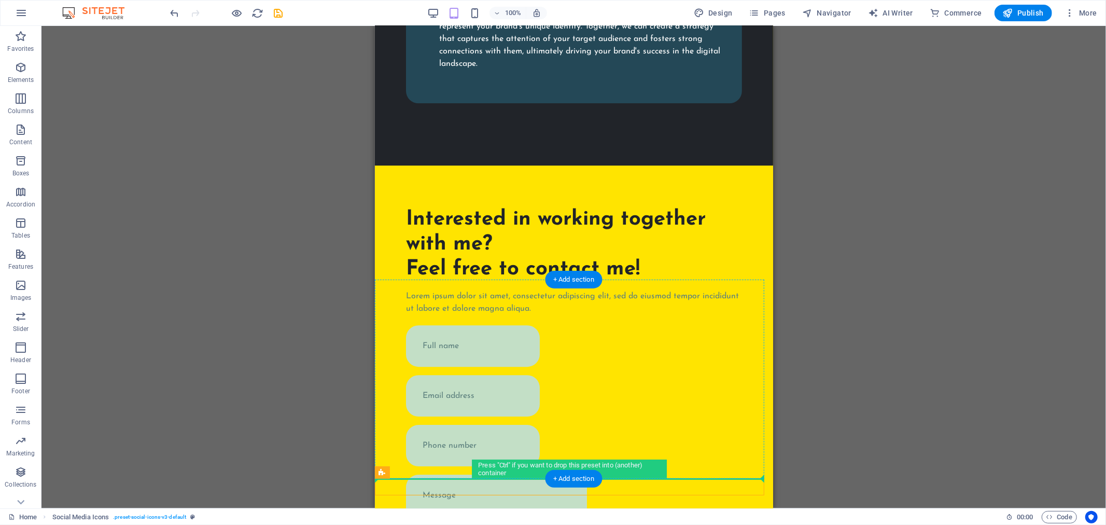
drag, startPoint x: 628, startPoint y: 481, endPoint x: 614, endPoint y: 417, distance: 65.3
drag, startPoint x: 504, startPoint y: 483, endPoint x: 497, endPoint y: 396, distance: 86.8
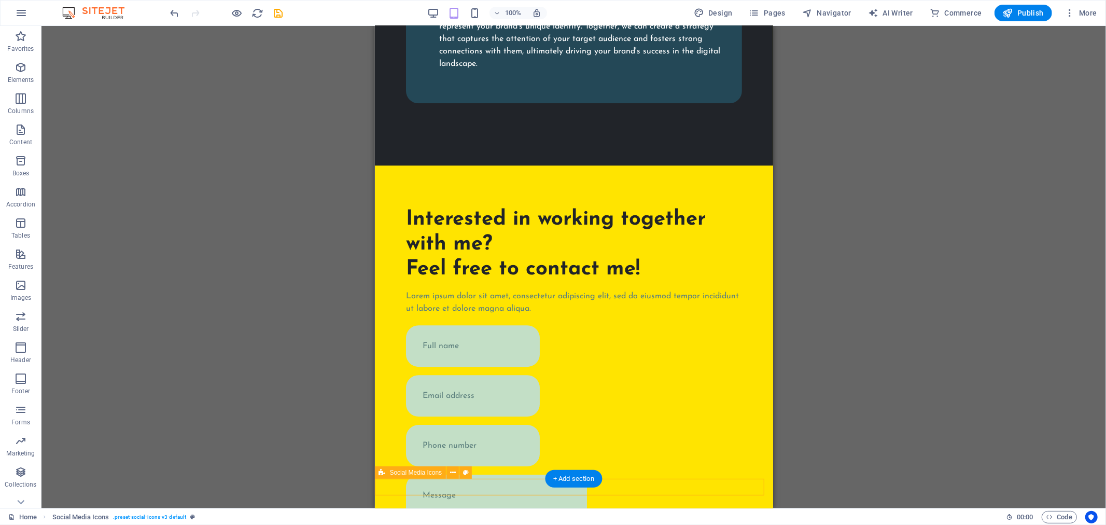
click at [451, 467] on icon at bounding box center [453, 472] width 6 height 11
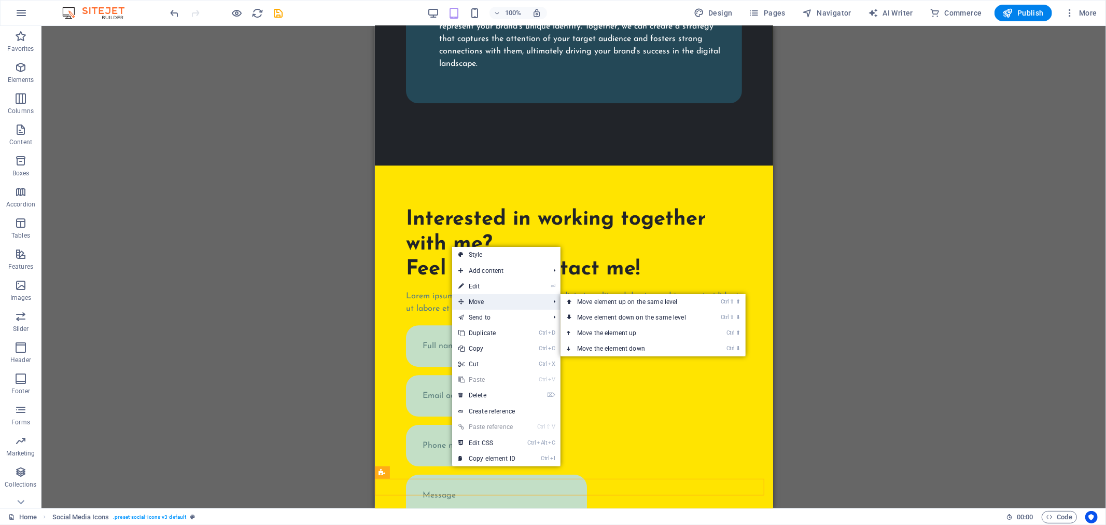
click at [512, 306] on span "Move" at bounding box center [498, 302] width 93 height 16
click at [595, 302] on link "Ctrl ⇧ ⬆ Move element up on the same level" at bounding box center [634, 302] width 146 height 16
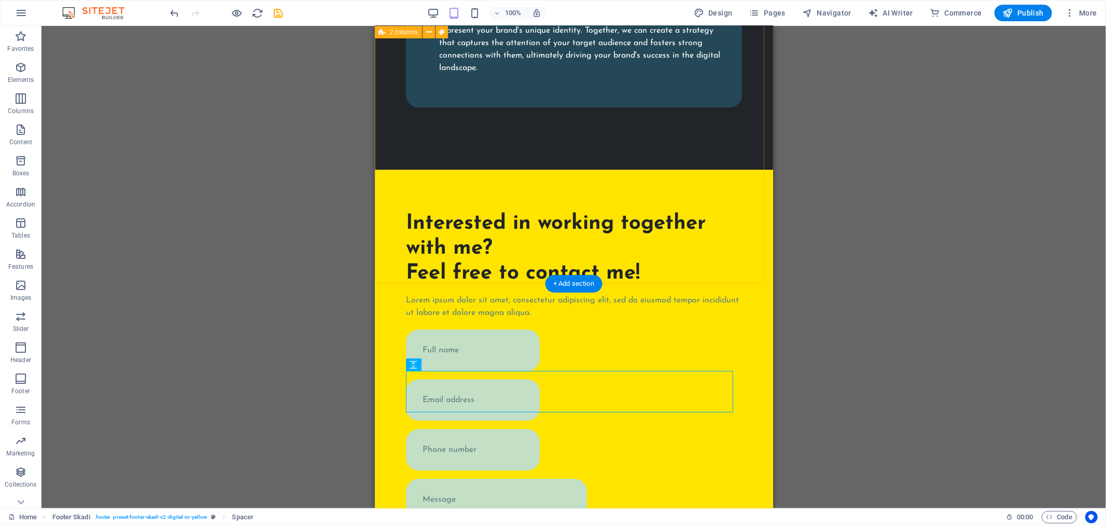
click at [692, 249] on div "Interested in working together with me? Feel free to contact me! Lorem ipsum do…" at bounding box center [573, 446] width 398 height 554
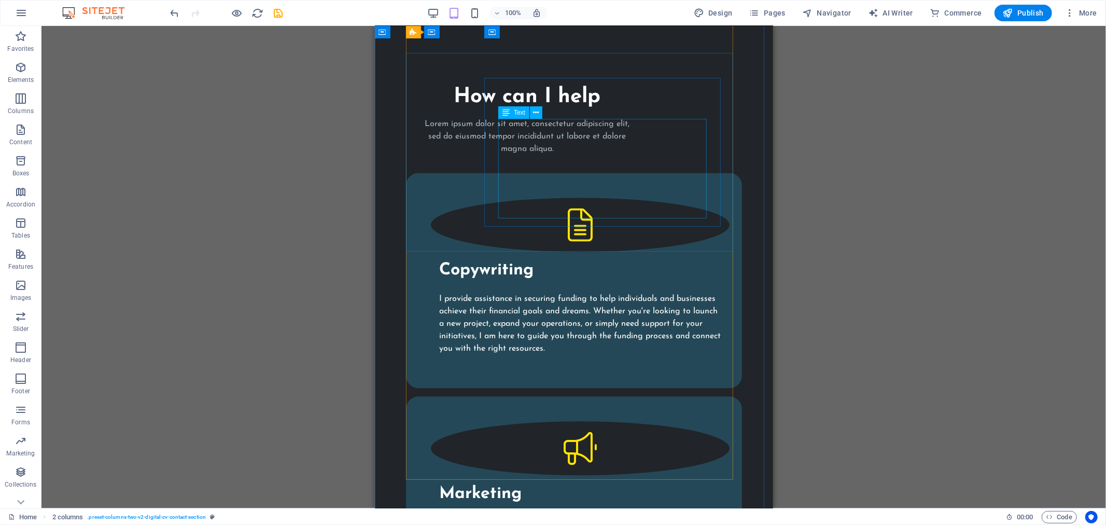
scroll to position [1782, 0]
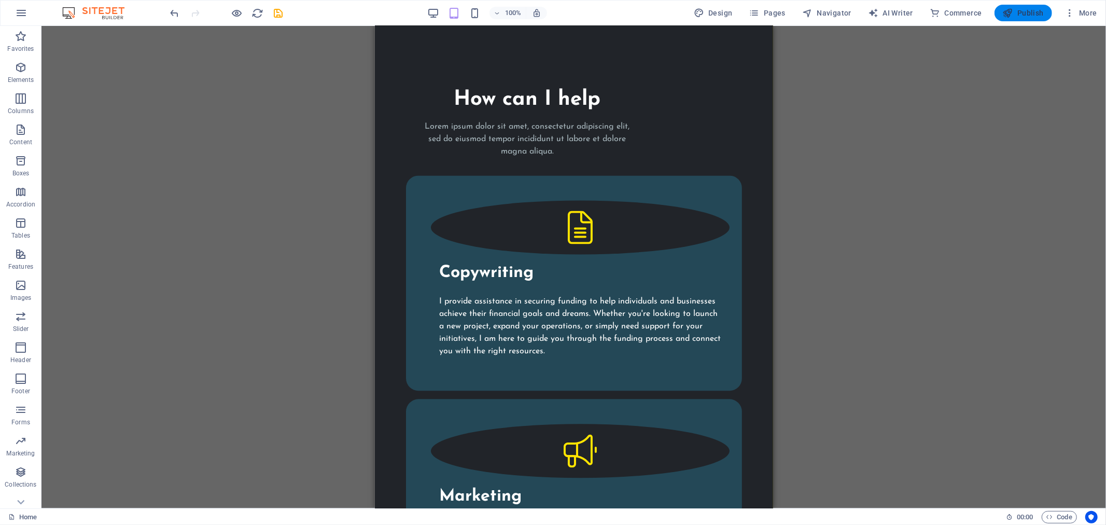
click at [1013, 17] on icon "button" at bounding box center [1008, 13] width 10 height 10
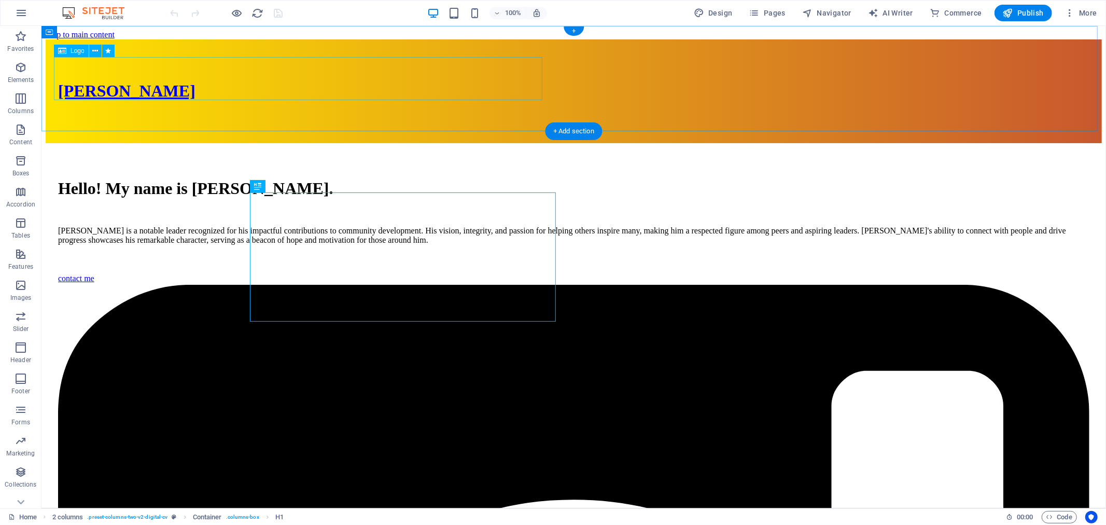
click at [350, 81] on div "[PERSON_NAME]" at bounding box center [573, 90] width 1031 height 19
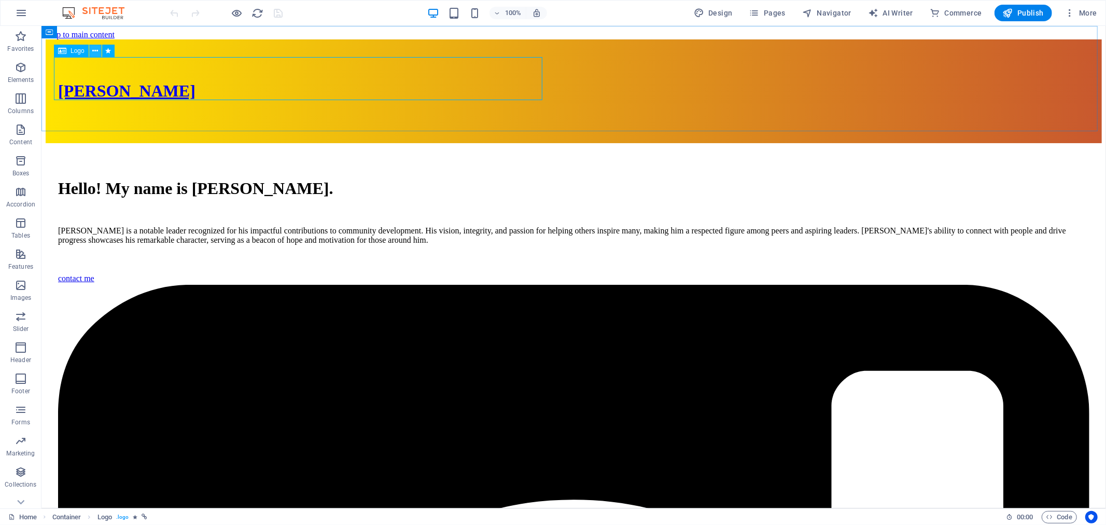
click at [97, 47] on icon at bounding box center [95, 51] width 6 height 11
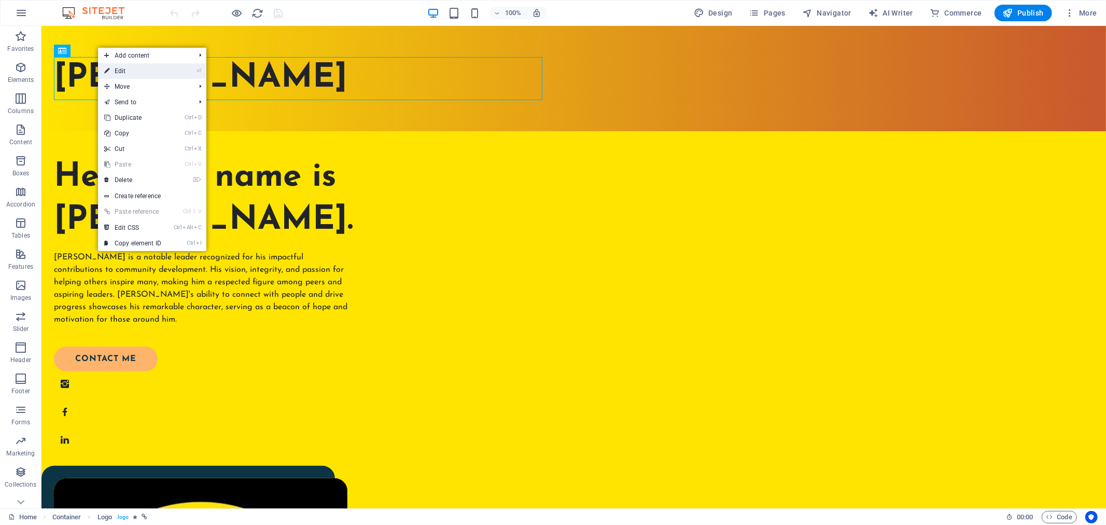
click at [163, 74] on link "⏎ Edit" at bounding box center [132, 71] width 69 height 16
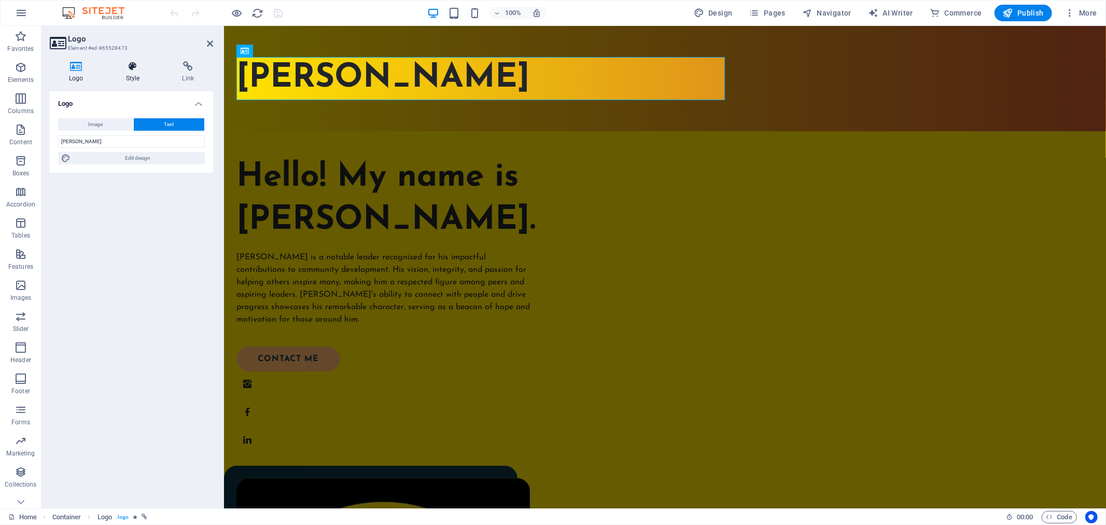
click at [123, 76] on h4 "Style" at bounding box center [135, 72] width 57 height 22
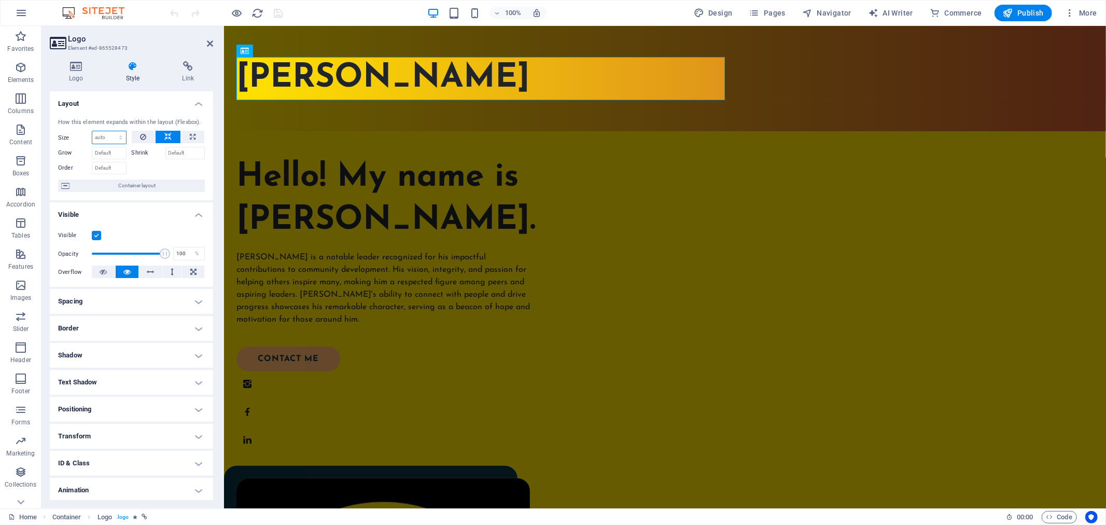
click at [113, 142] on select "Default auto px % 1/1 1/2 1/3 1/4 1/5 1/6 1/7 1/8 1/9 1/10" at bounding box center [109, 137] width 34 height 12
select select "1/1"
click at [110, 131] on select "Default auto px % 1/1 1/2 1/3 1/4 1/5 1/6 1/7 1/8 1/9 1/10" at bounding box center [109, 137] width 34 height 12
type input "100"
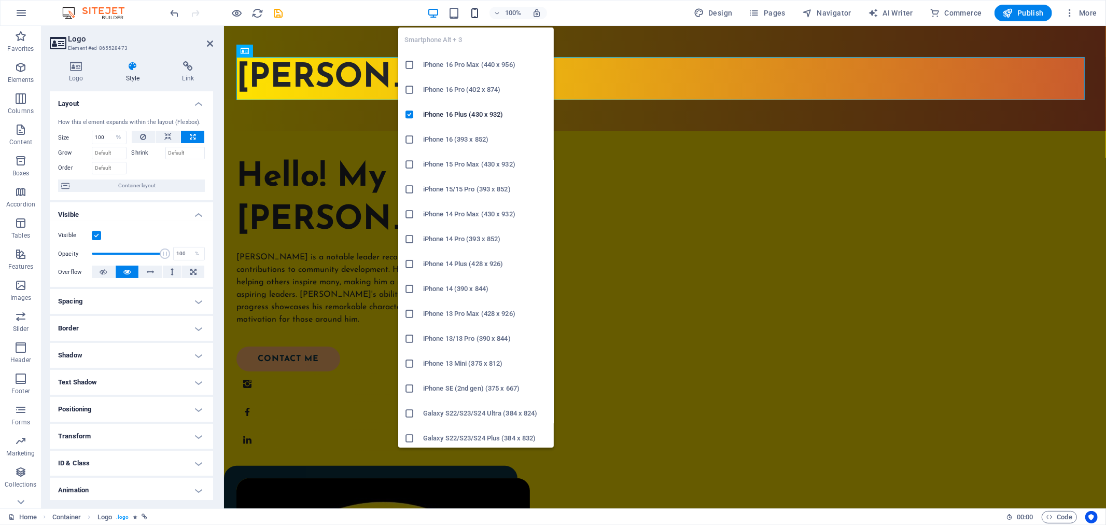
click at [469, 12] on icon "button" at bounding box center [475, 13] width 12 height 12
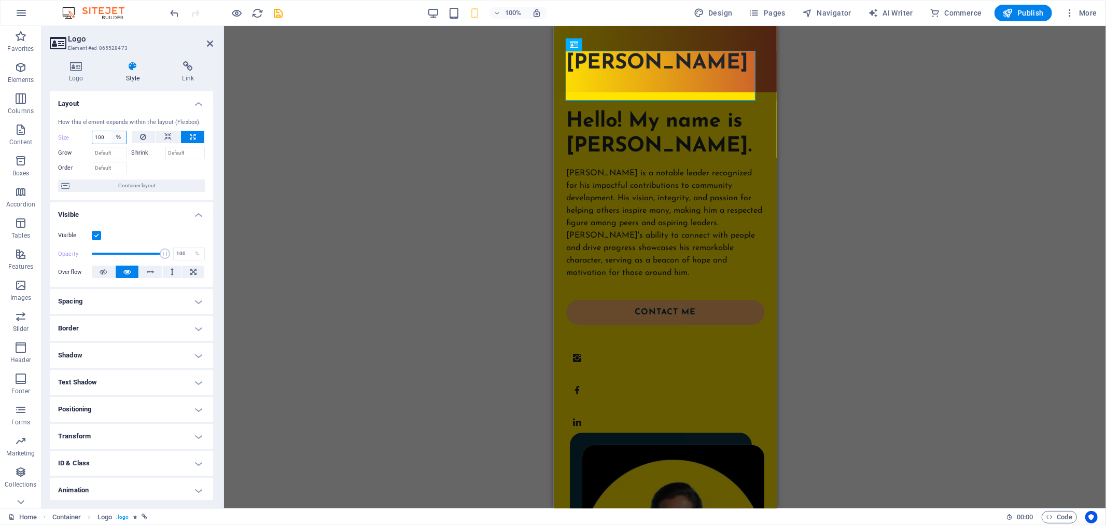
click at [113, 140] on select "Default auto px % 1/1 1/2 1/3 1/4 1/5 1/6 1/7 1/8 1/9 1/10" at bounding box center [118, 137] width 15 height 12
select select "1/3"
click at [111, 131] on select "Default auto px % 1/1 1/2 1/3 1/4 1/5 1/6 1/7 1/8 1/9 1/10" at bounding box center [118, 137] width 15 height 12
type input "33.33"
select select "%"
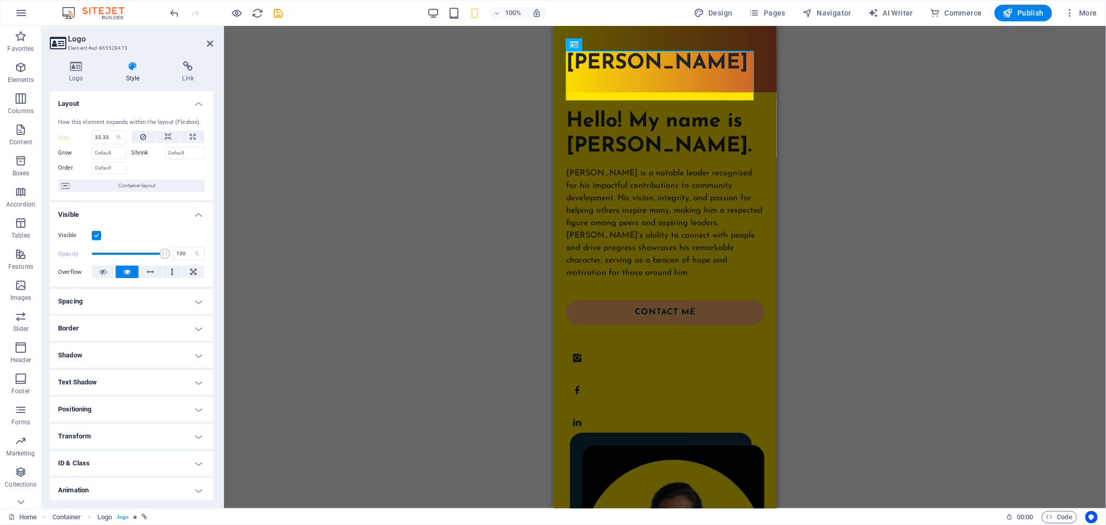
click at [387, 138] on div "H1 2 columns Container Container Container Image Container Container Logo" at bounding box center [665, 267] width 882 height 482
click at [526, 5] on div "100%" at bounding box center [487, 13] width 120 height 17
click at [511, 13] on h6 "100%" at bounding box center [513, 13] width 17 height 12
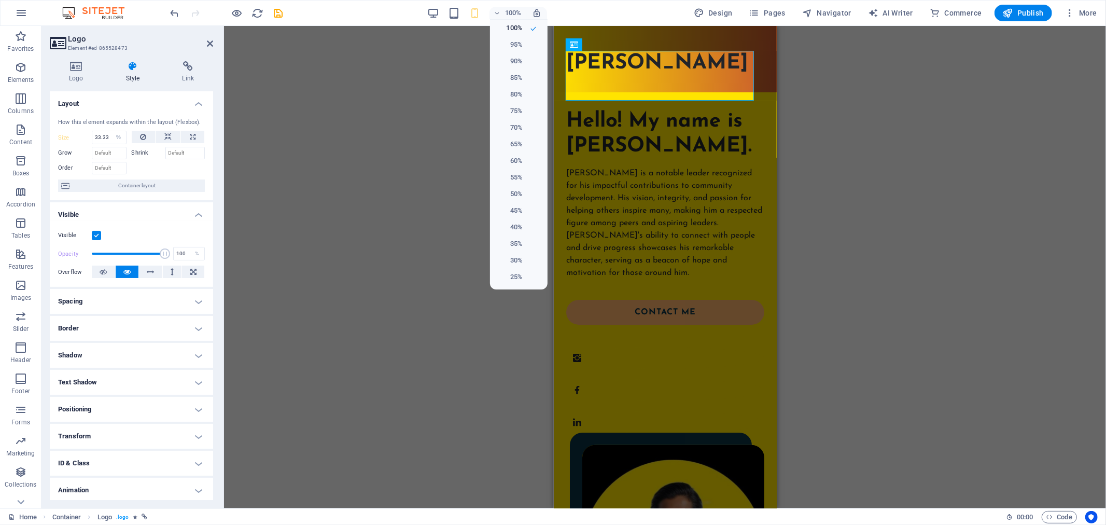
click at [483, 8] on div at bounding box center [553, 262] width 1106 height 525
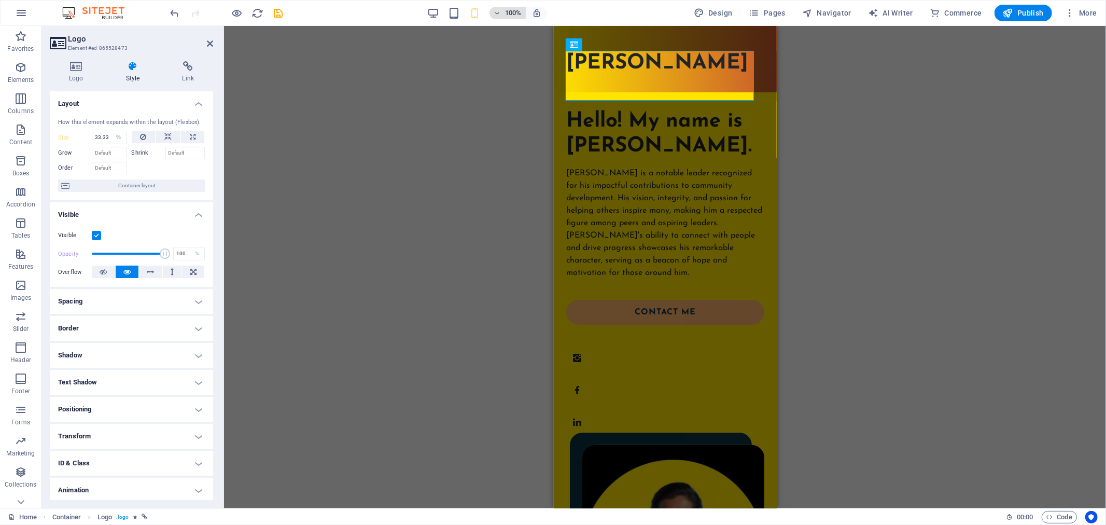
click at [498, 11] on icon "button" at bounding box center [497, 13] width 7 height 7
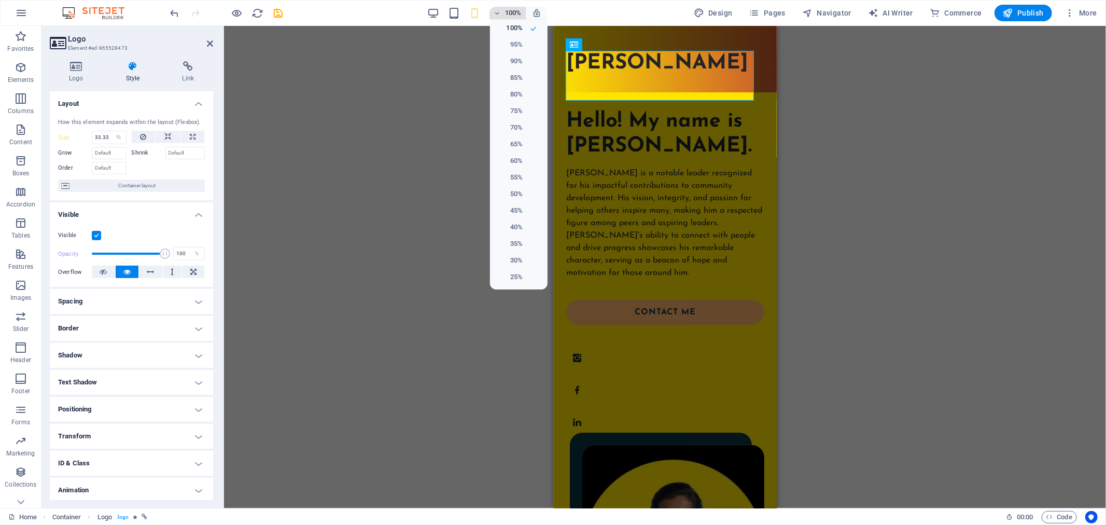
drag, startPoint x: 498, startPoint y: 11, endPoint x: 469, endPoint y: 11, distance: 29.6
click at [498, 11] on div at bounding box center [553, 262] width 1106 height 525
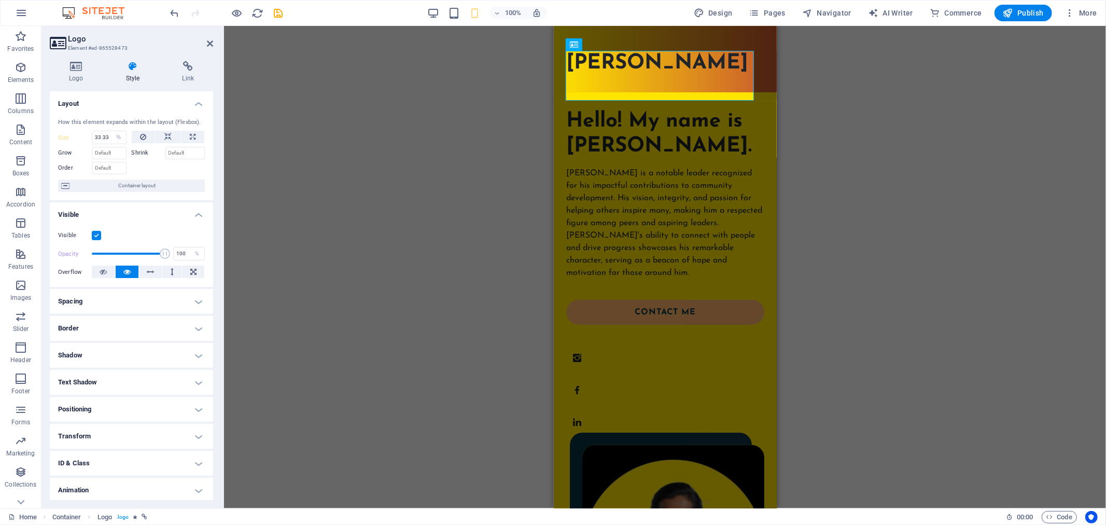
click at [467, 11] on div "100%" at bounding box center [487, 13] width 120 height 17
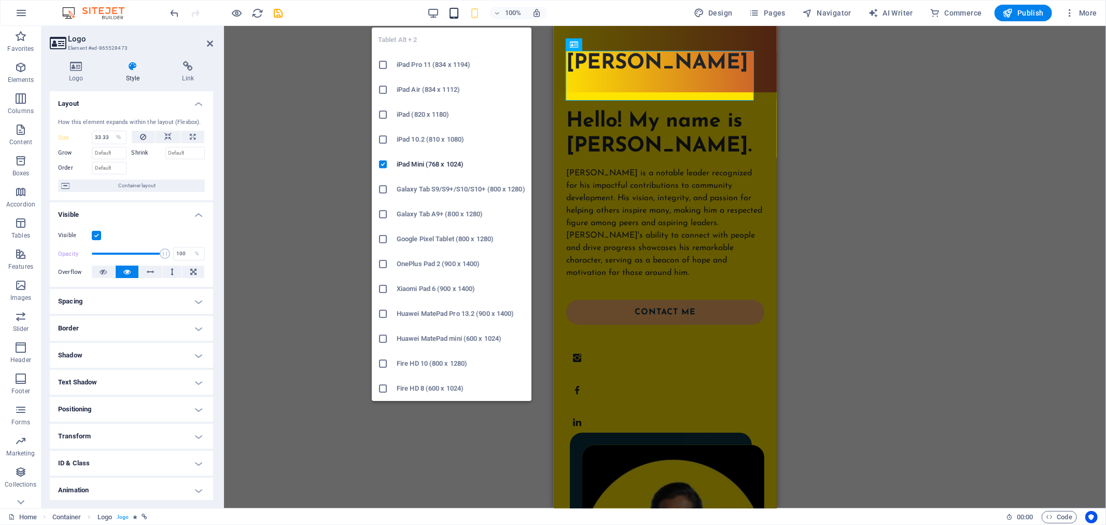
click at [458, 8] on icon "button" at bounding box center [454, 13] width 12 height 12
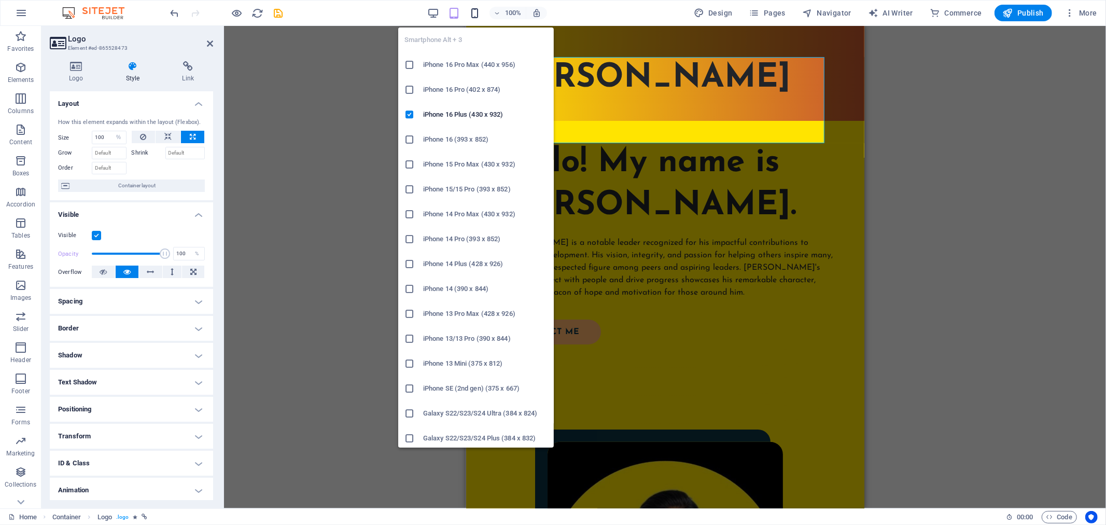
click at [474, 9] on icon "button" at bounding box center [475, 13] width 12 height 12
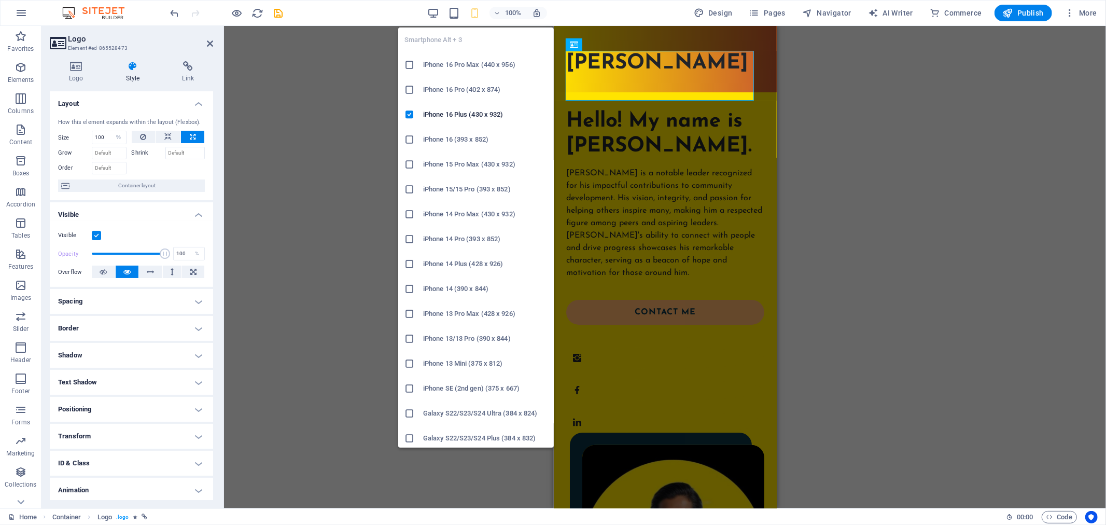
type input "33.33"
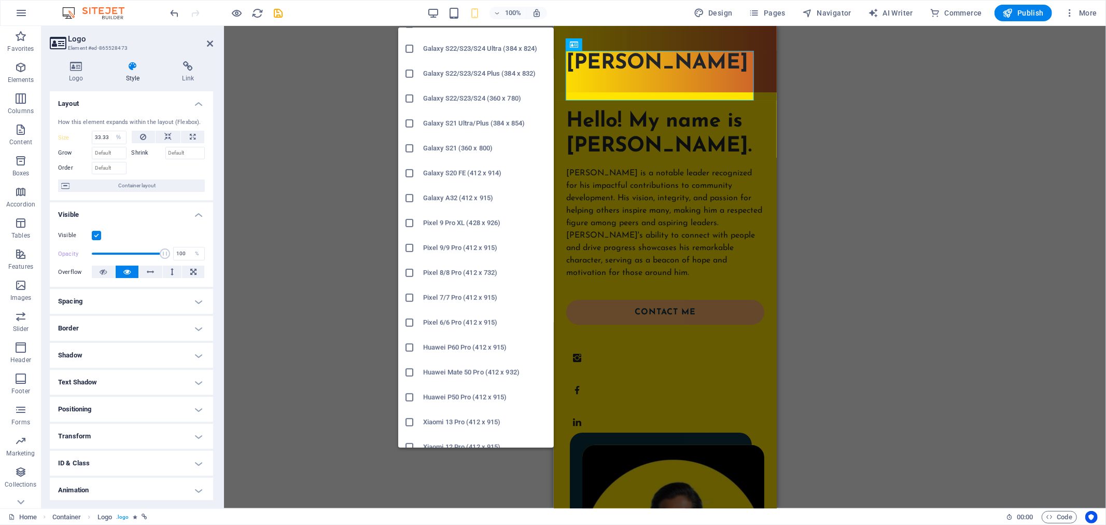
scroll to position [401, 0]
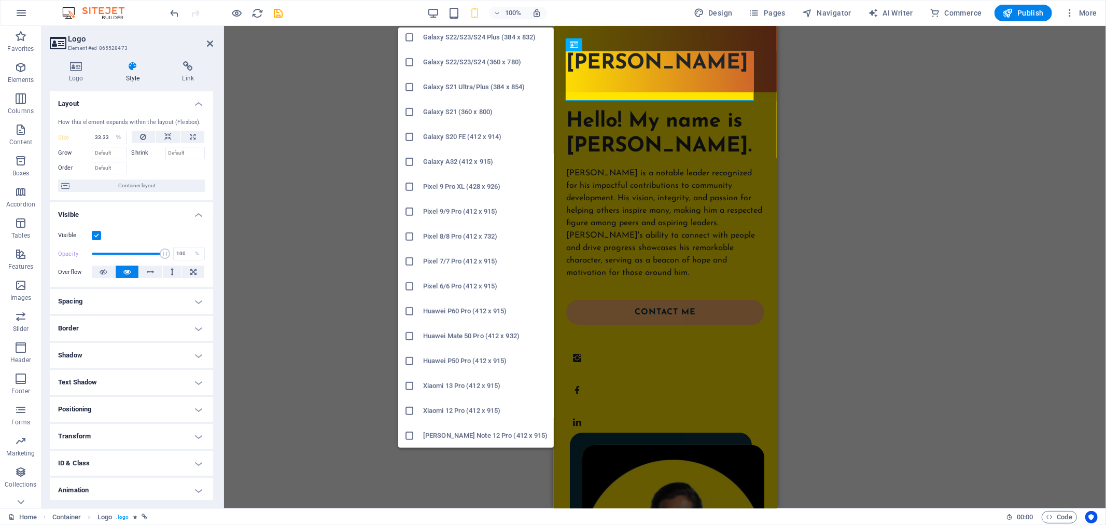
click at [505, 429] on h6 "Xiaomi Redmi Note 12 Pro (412 x 915)" at bounding box center [485, 435] width 124 height 12
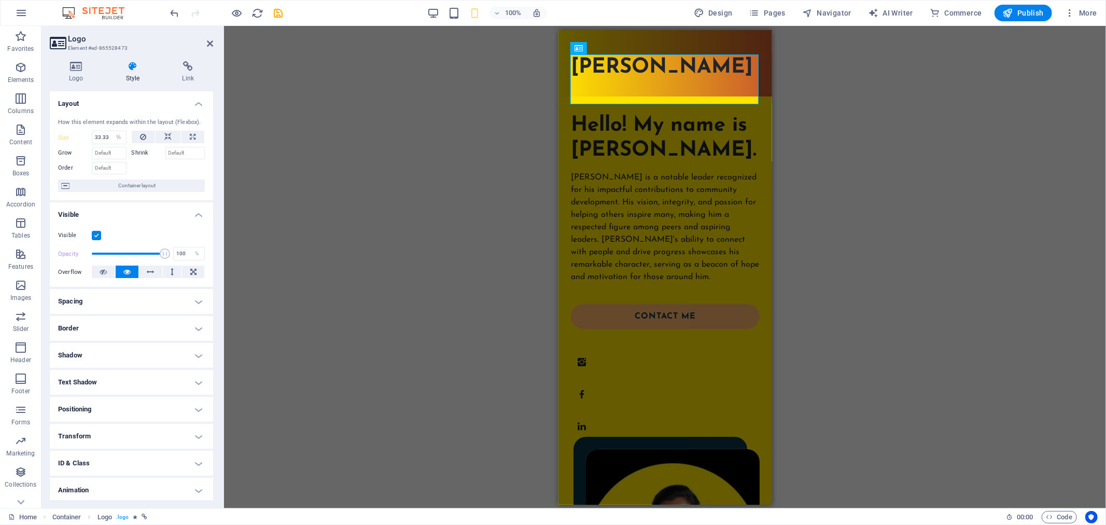
click at [498, 296] on div "H1 2 columns Container Container Container Image Container Container Logo" at bounding box center [665, 267] width 882 height 482
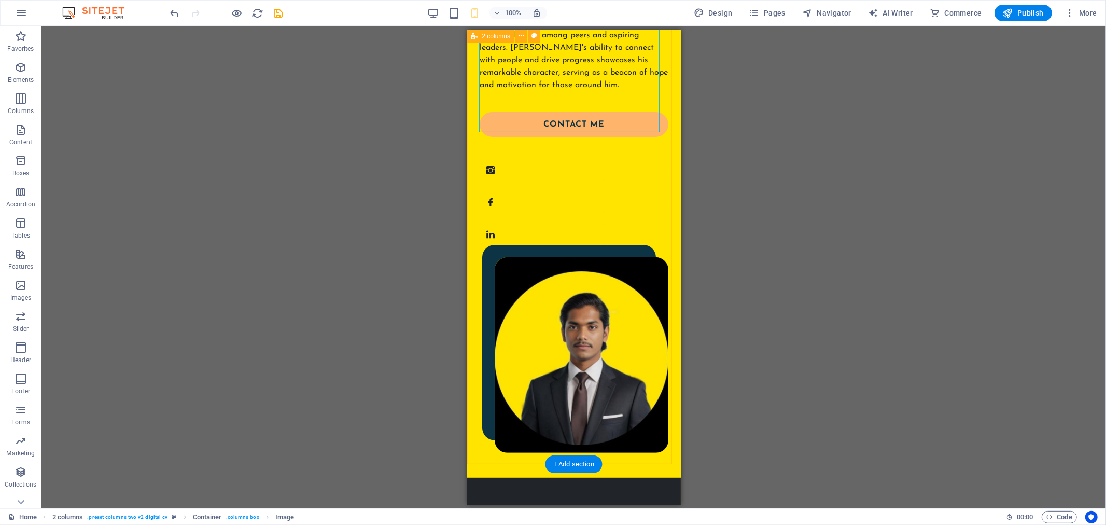
scroll to position [211, 0]
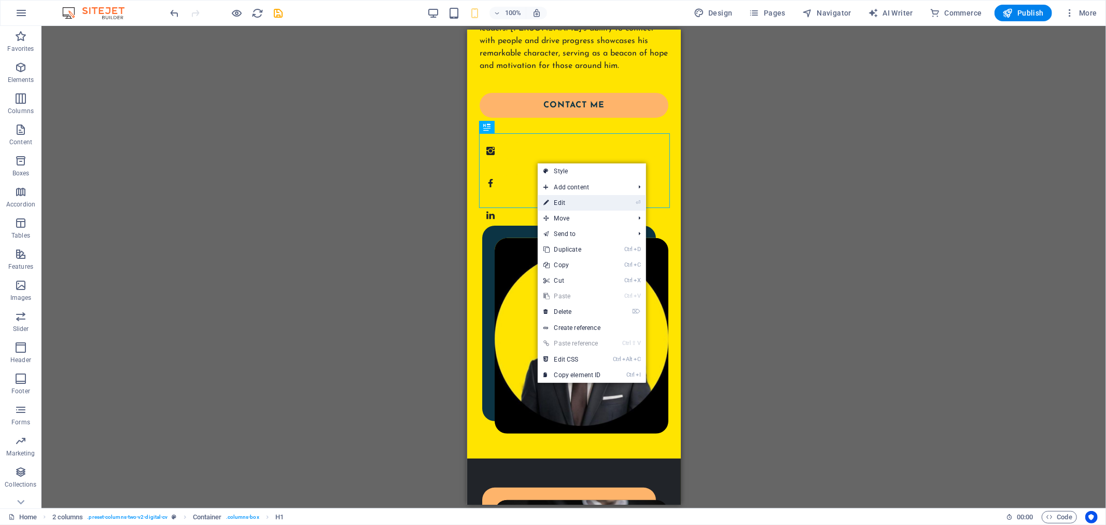
click at [558, 199] on link "⏎ Edit" at bounding box center [572, 203] width 69 height 16
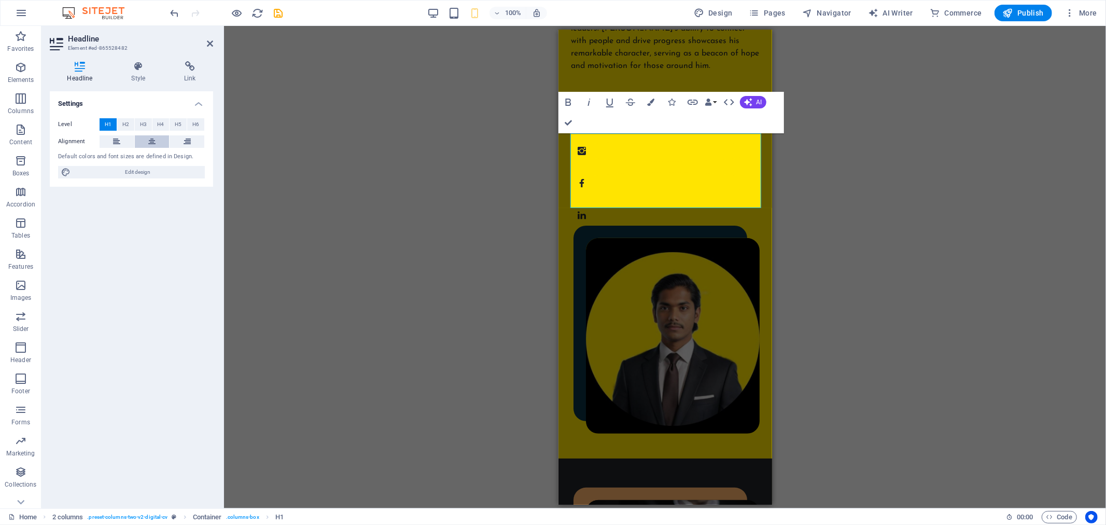
click at [158, 144] on button at bounding box center [152, 141] width 35 height 12
click at [118, 140] on icon at bounding box center [116, 141] width 7 height 12
click at [136, 61] on icon at bounding box center [138, 66] width 49 height 10
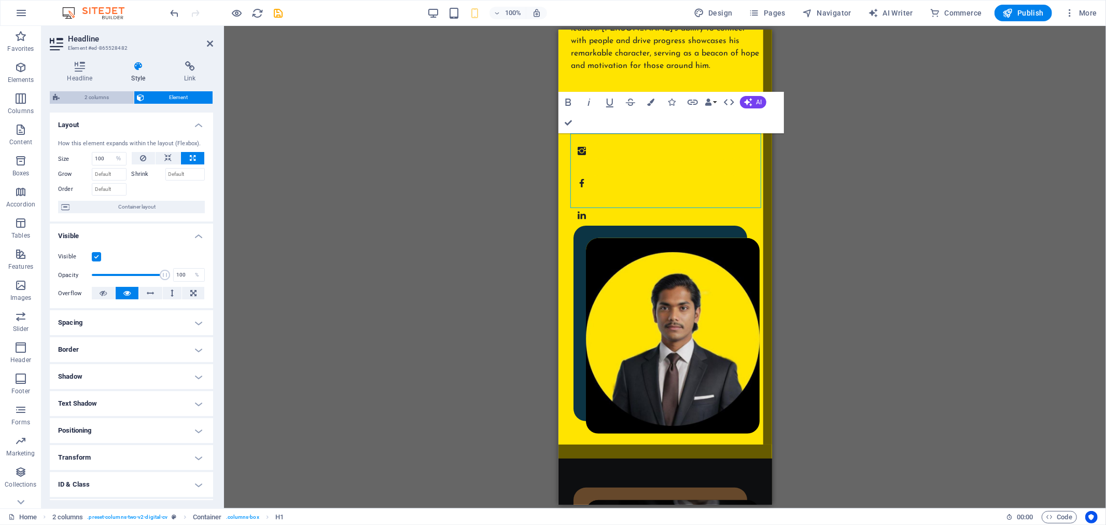
click at [111, 91] on span "2 columns" at bounding box center [97, 97] width 68 height 12
select select "px"
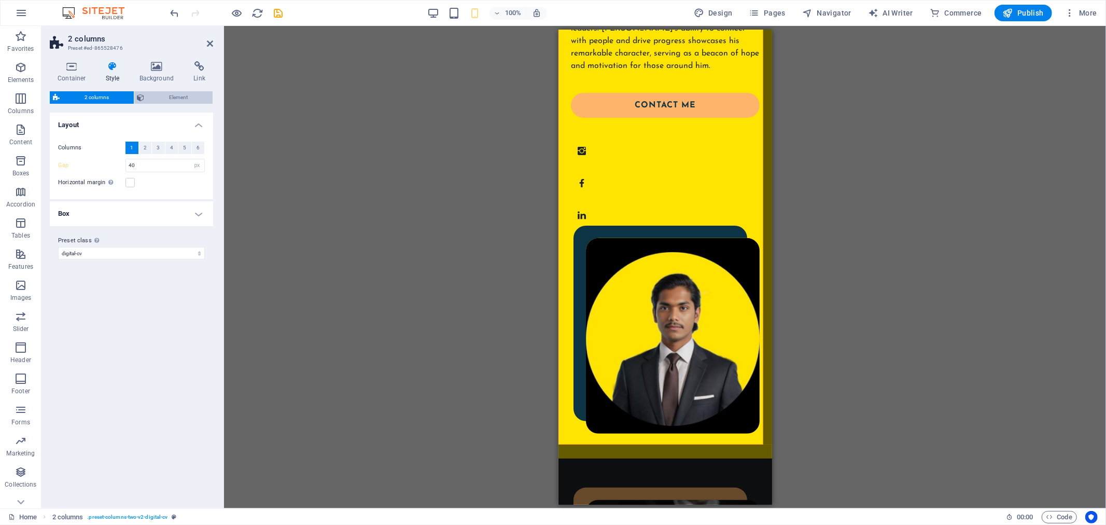
click at [148, 95] on span "Element" at bounding box center [179, 97] width 62 height 12
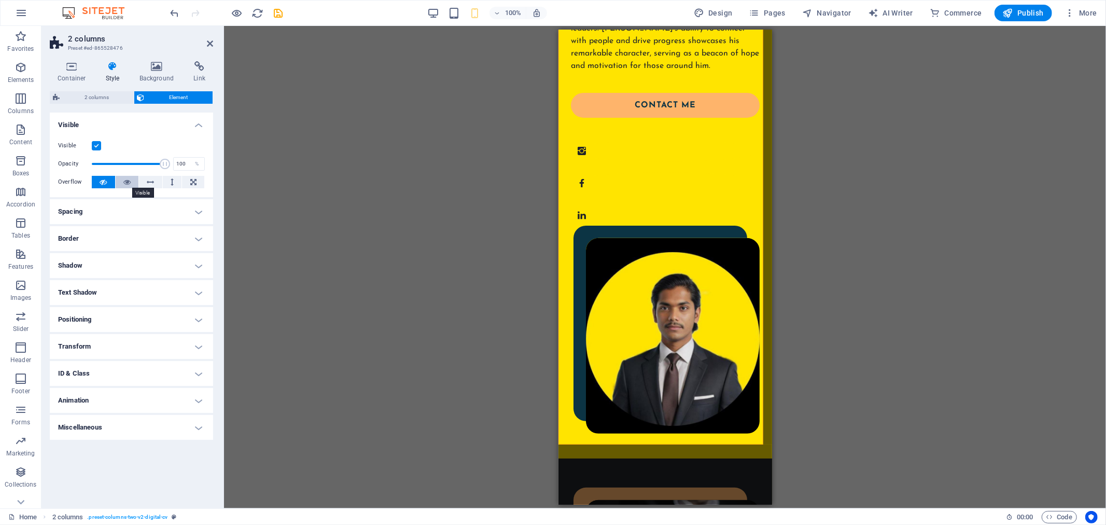
click at [118, 176] on button at bounding box center [127, 182] width 23 height 12
click at [97, 179] on button at bounding box center [103, 182] width 23 height 12
click at [147, 71] on icon at bounding box center [157, 66] width 50 height 10
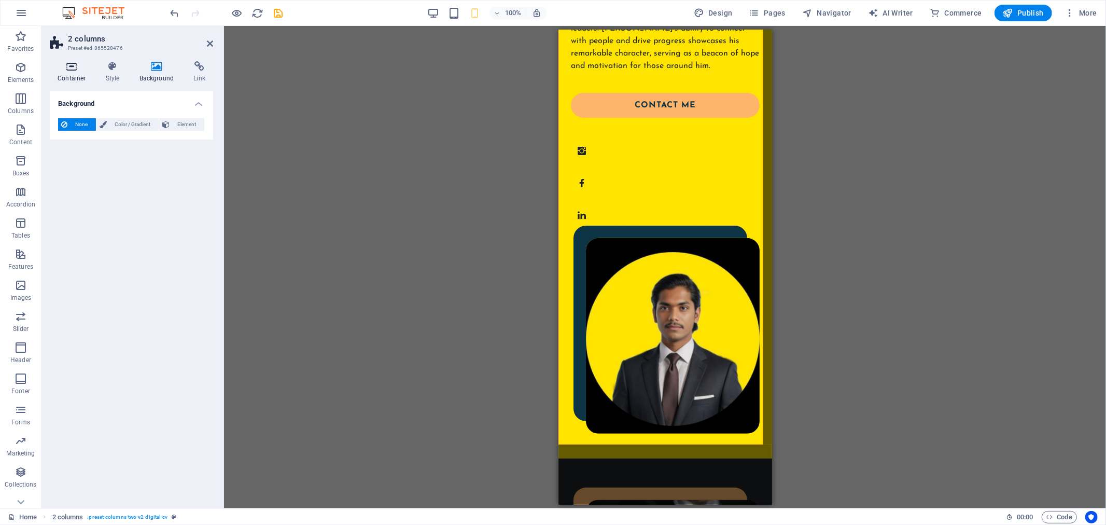
click at [67, 65] on icon at bounding box center [72, 66] width 44 height 10
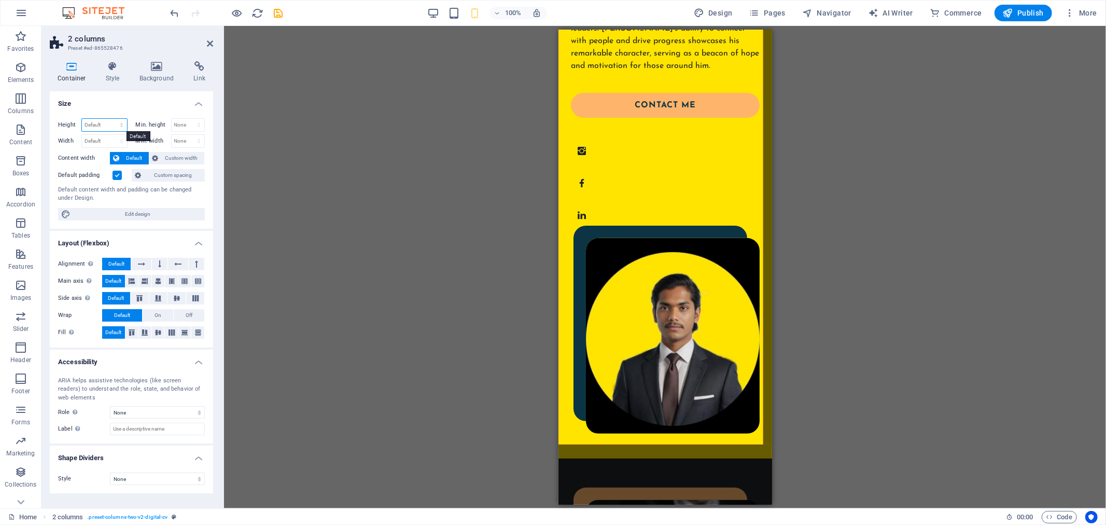
click at [120, 129] on select "Default px rem % vh vw" at bounding box center [104, 125] width 45 height 12
select select "%"
click at [112, 119] on select "Default px rem % vh vw" at bounding box center [104, 125] width 45 height 12
type input "103.88"
click at [262, 123] on div "Drag here to replace the existing content. Press “Ctrl” if you want to create a…" at bounding box center [665, 267] width 882 height 482
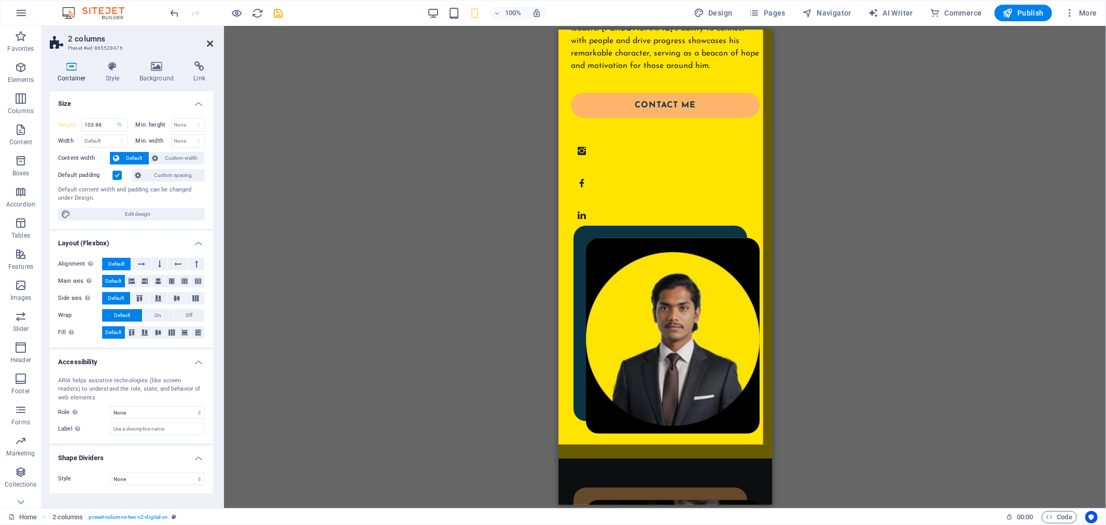
click at [207, 40] on icon at bounding box center [210, 43] width 6 height 8
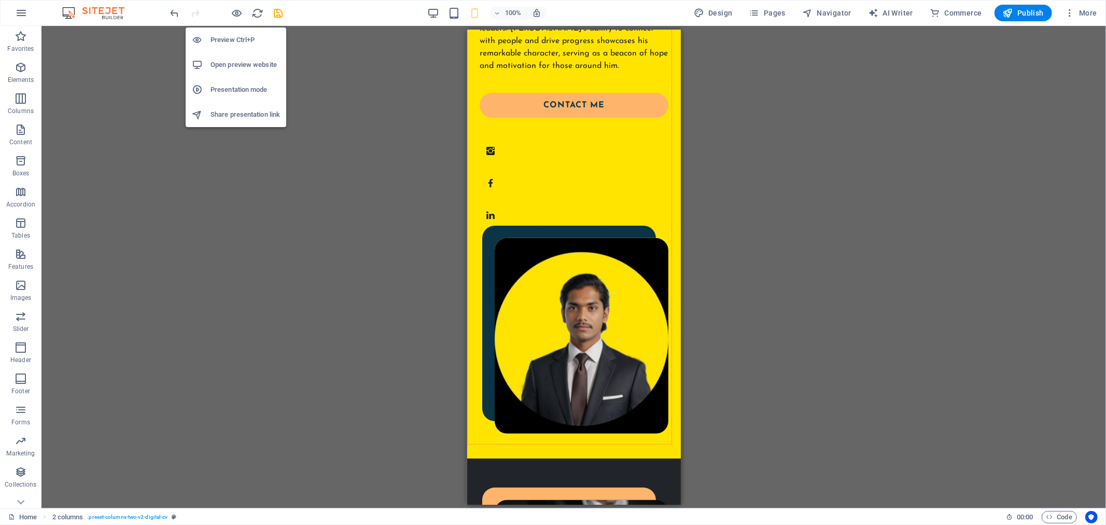
click at [236, 39] on h6 "Preview Ctrl+P" at bounding box center [245, 40] width 69 height 12
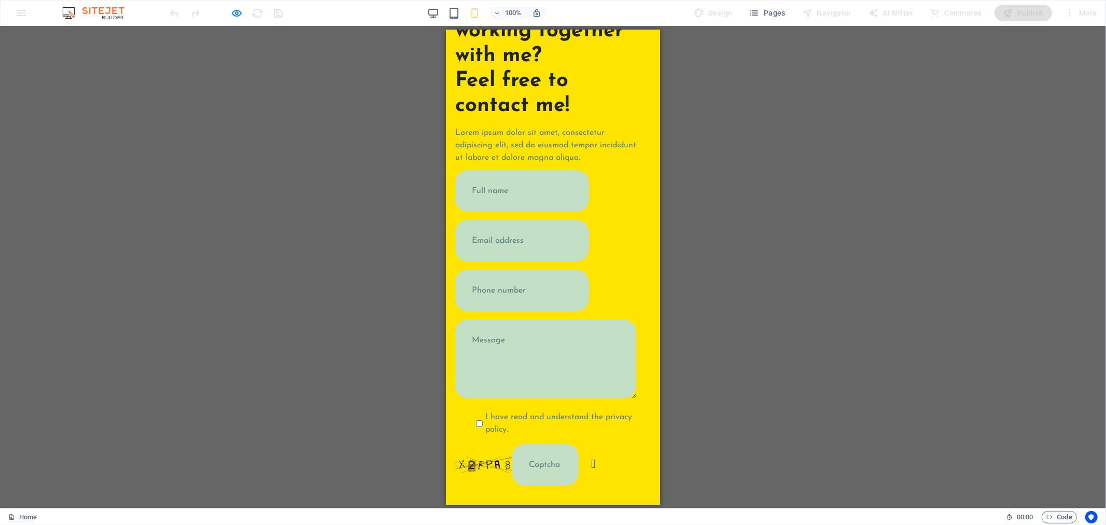
scroll to position [2887, 4]
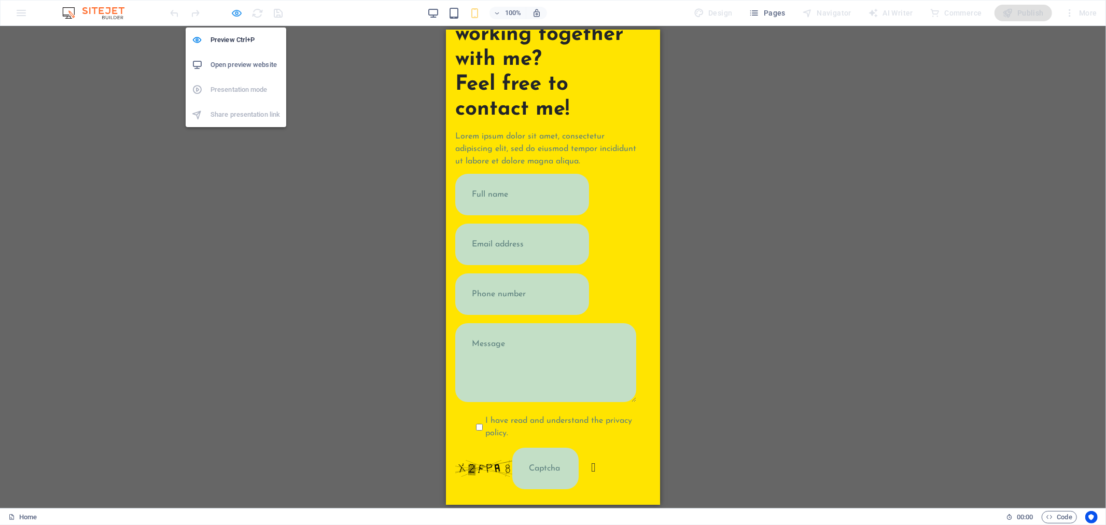
click at [236, 15] on icon "button" at bounding box center [237, 13] width 12 height 12
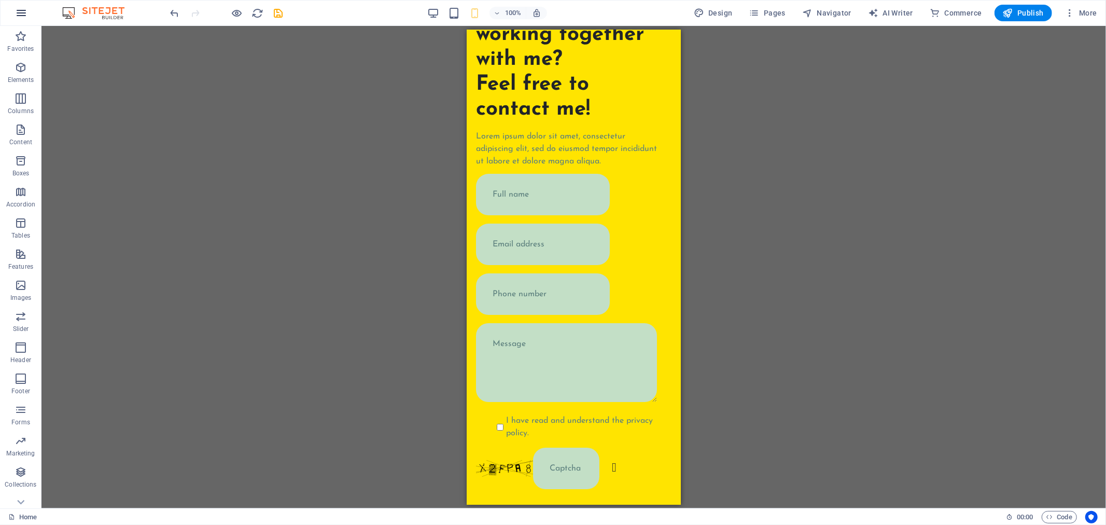
click at [12, 18] on button "button" at bounding box center [21, 13] width 25 height 25
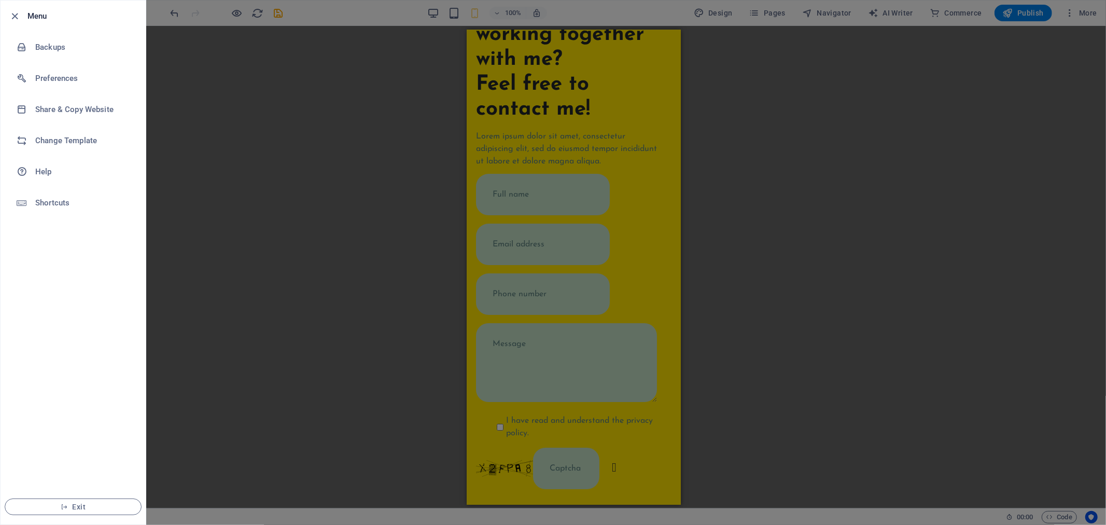
click at [244, 140] on div at bounding box center [553, 262] width 1106 height 525
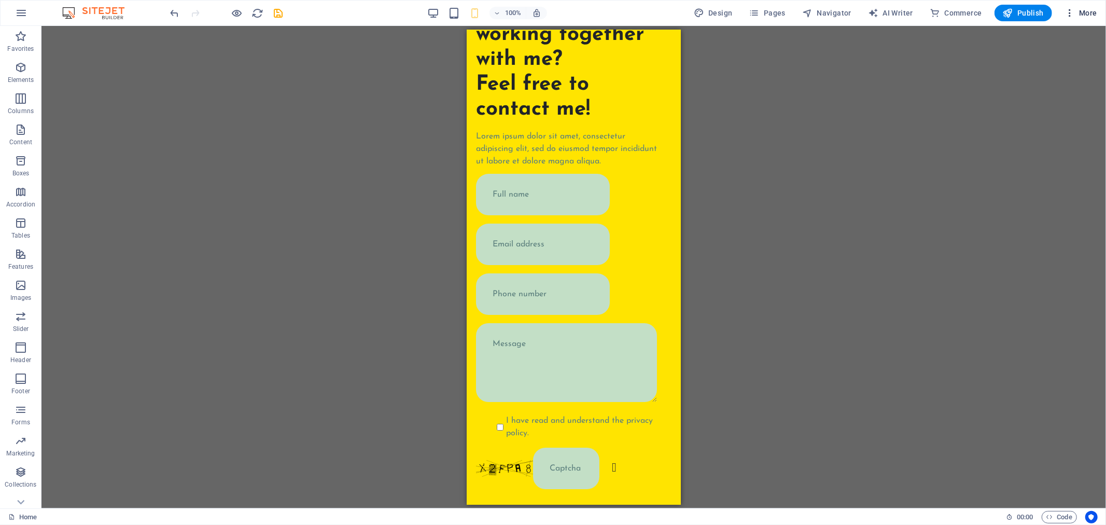
click at [1064, 5] on button "More" at bounding box center [1080, 13] width 41 height 17
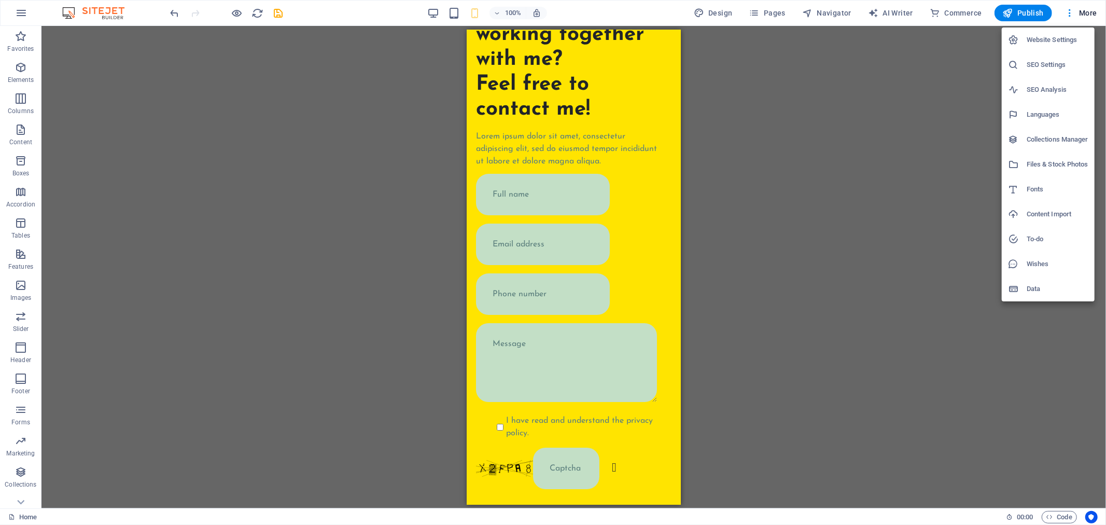
click at [1067, 44] on h6 "Website Settings" at bounding box center [1058, 40] width 62 height 12
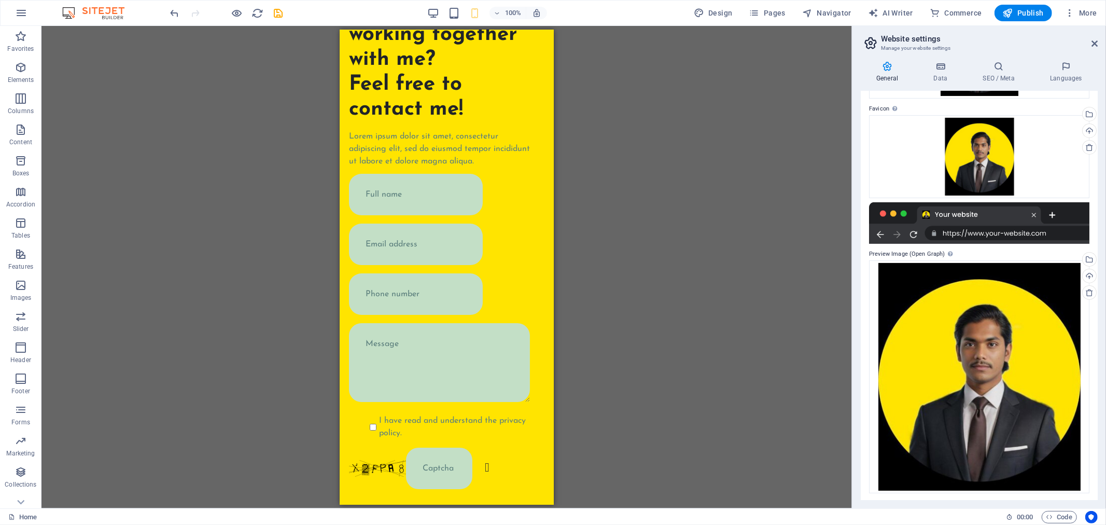
scroll to position [136, 0]
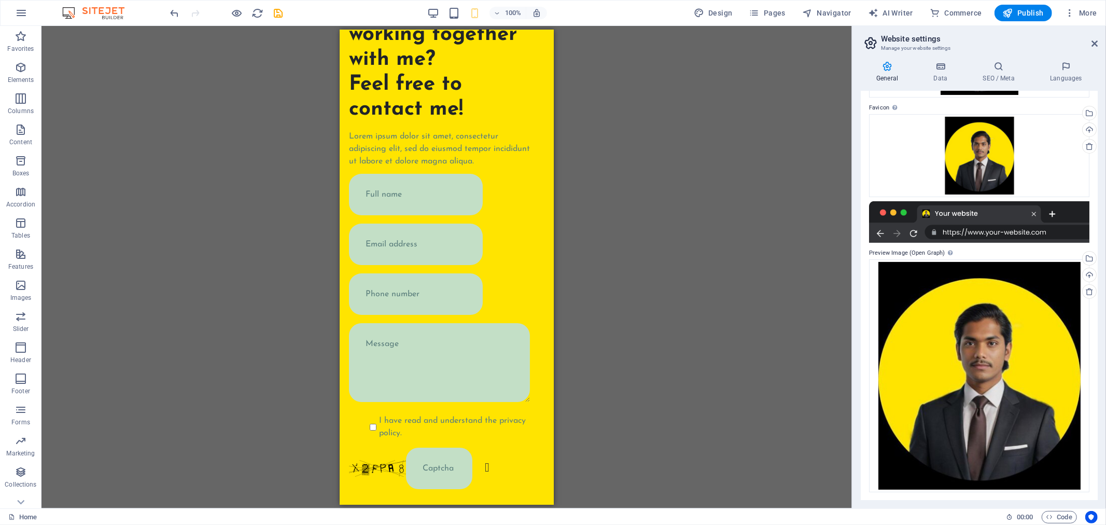
click at [1084, 36] on h2 "Website settings" at bounding box center [989, 38] width 217 height 9
click at [1087, 38] on h2 "Website settings" at bounding box center [989, 38] width 217 height 9
click at [1093, 41] on icon at bounding box center [1095, 43] width 6 height 8
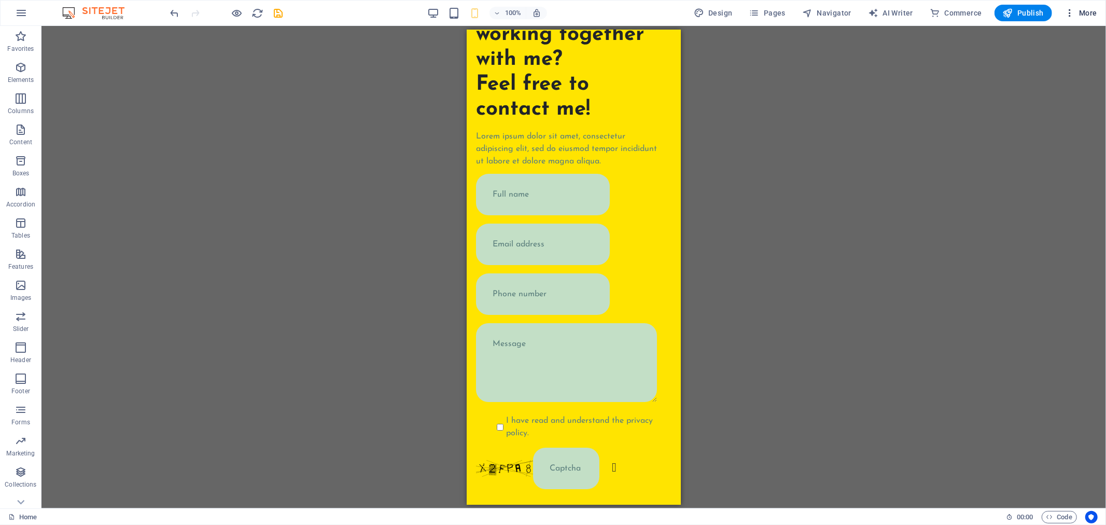
click at [1073, 18] on icon "button" at bounding box center [1070, 13] width 10 height 10
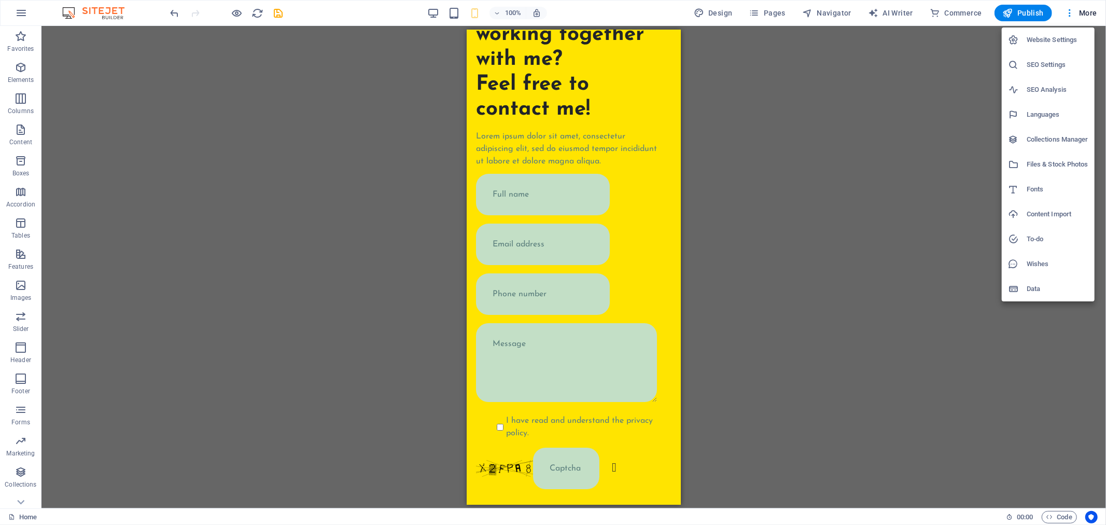
click at [1056, 214] on h6 "Content Import" at bounding box center [1058, 214] width 62 height 12
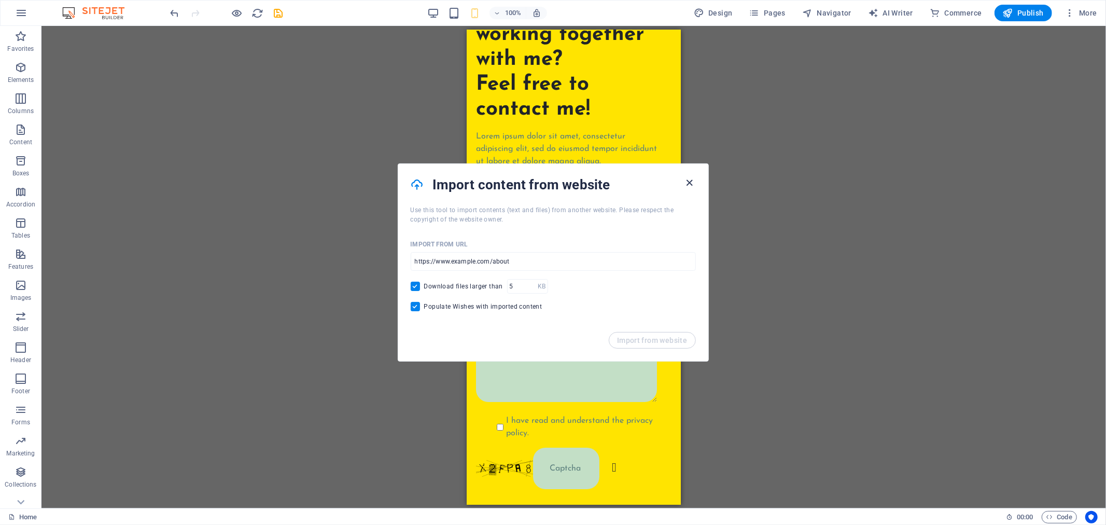
click at [688, 178] on icon "button" at bounding box center [689, 183] width 12 height 12
